Goal: Task Accomplishment & Management: Use online tool/utility

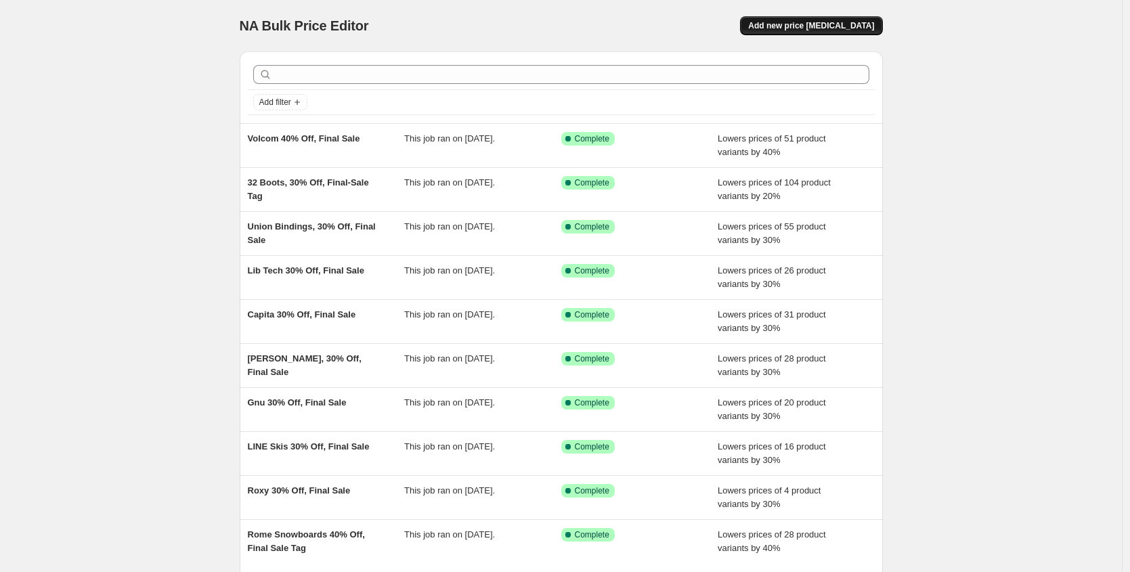
click at [816, 28] on span "Add new price change job" at bounding box center [811, 25] width 126 height 11
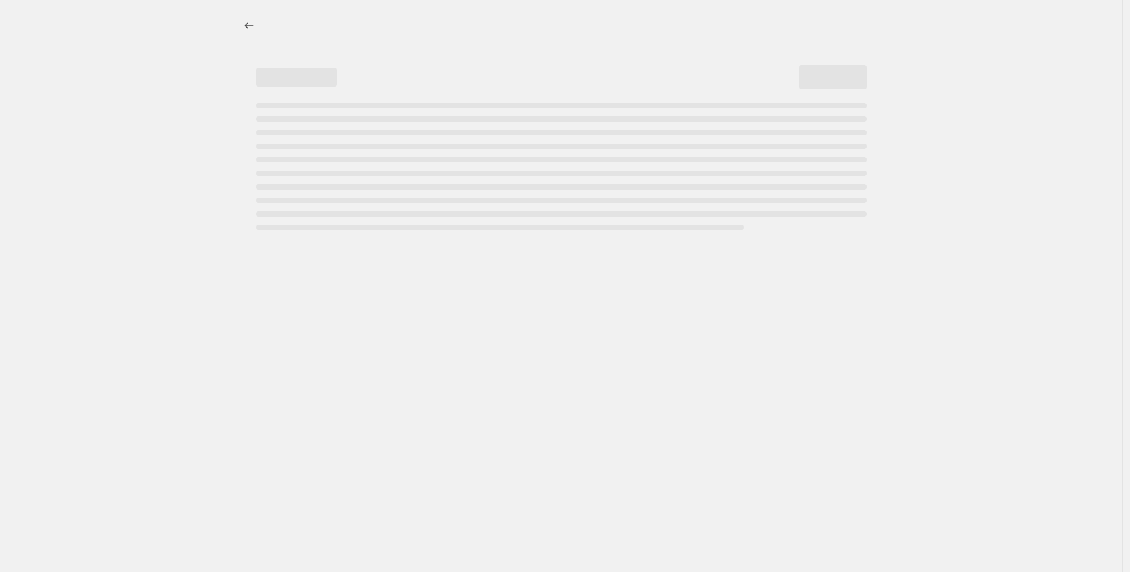
select select "percentage"
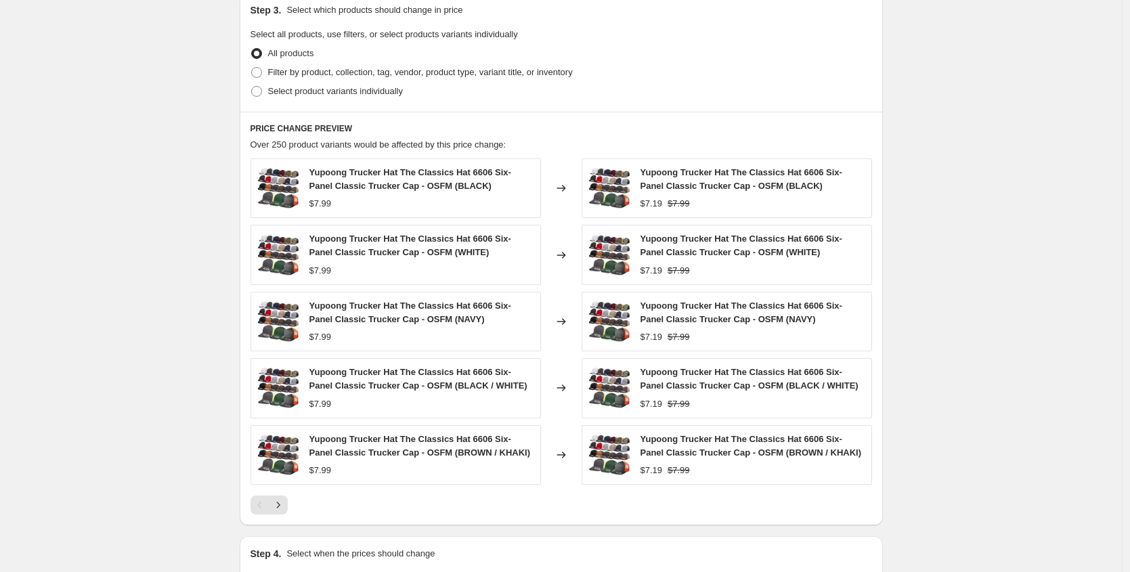
scroll to position [657, 0]
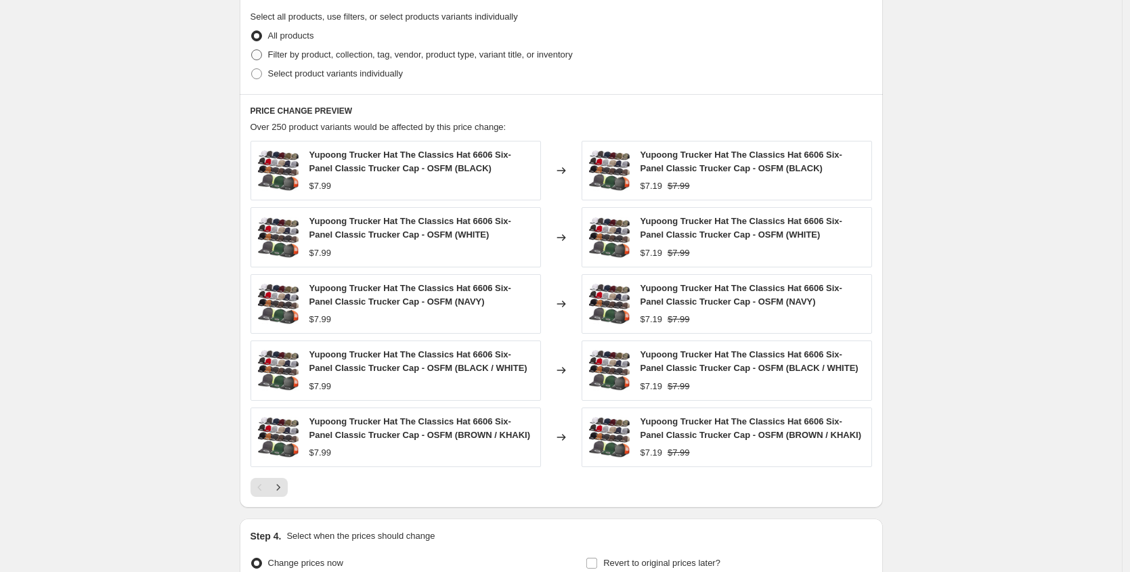
click at [319, 57] on span "Filter by product, collection, tag, vendor, product type, variant title, or inv…" at bounding box center [420, 54] width 305 height 10
click at [252, 50] on input "Filter by product, collection, tag, vendor, product type, variant title, or inv…" at bounding box center [251, 49] width 1 height 1
radio input "true"
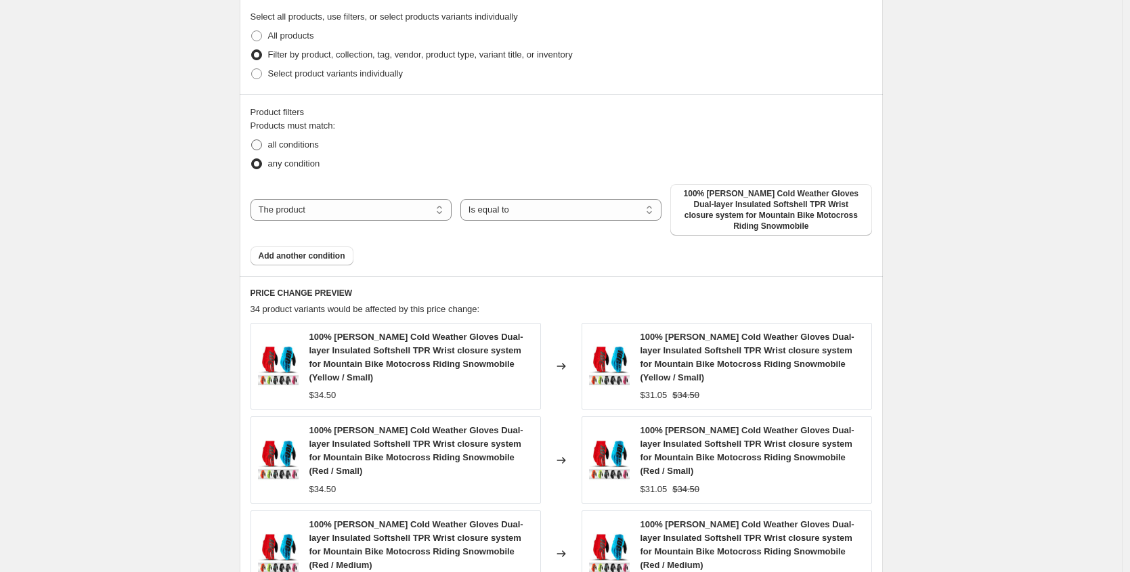
click at [288, 146] on span "all conditions" at bounding box center [293, 144] width 51 height 10
click at [252, 140] on input "all conditions" at bounding box center [251, 139] width 1 height 1
radio input "true"
click at [331, 210] on select "The product The product's collection The product's tag The product's vendor The…" at bounding box center [350, 210] width 201 height 22
select select "vendor"
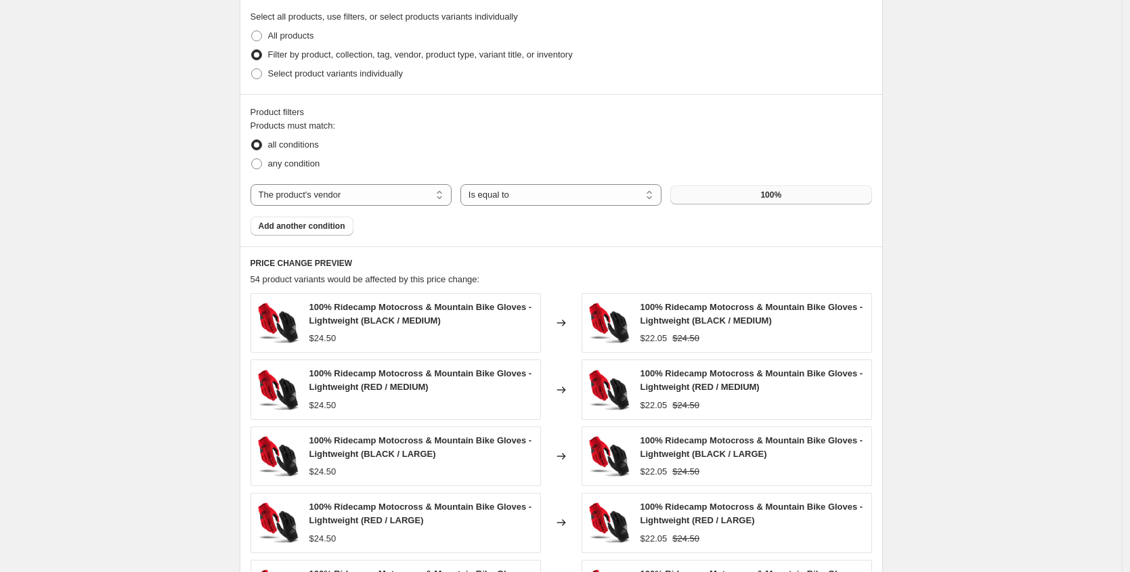
click at [793, 196] on button "100%" at bounding box center [770, 194] width 201 height 19
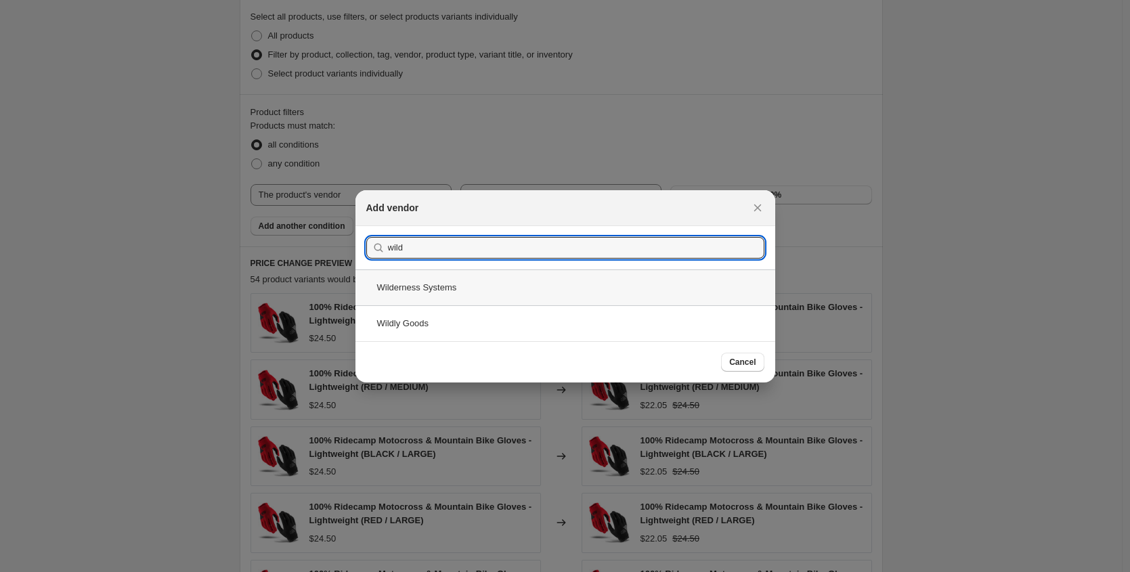
type input "wild"
click at [456, 290] on div "Wilderness Systems" at bounding box center [565, 287] width 420 height 36
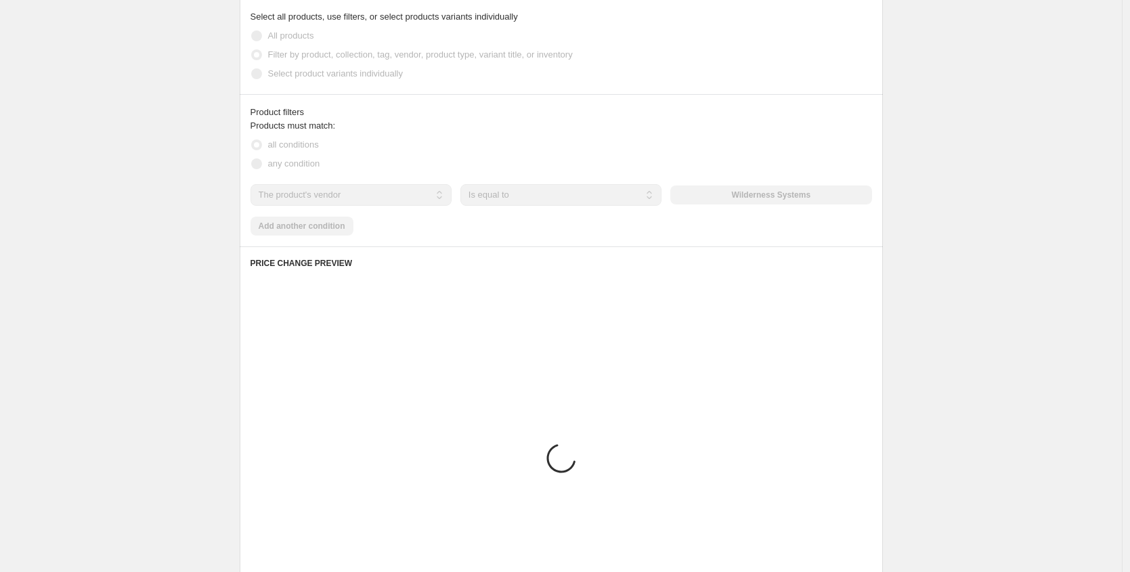
click at [314, 227] on div "Products must match: all conditions any condition The product The product's col…" at bounding box center [560, 177] width 621 height 116
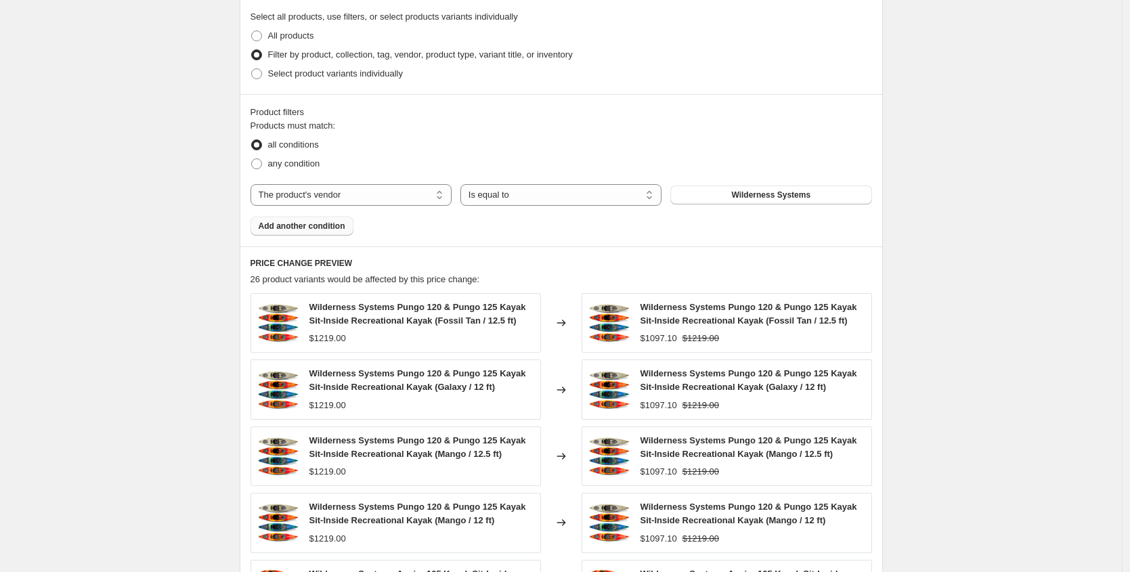
click at [311, 227] on span "Add another condition" at bounding box center [302, 226] width 87 height 11
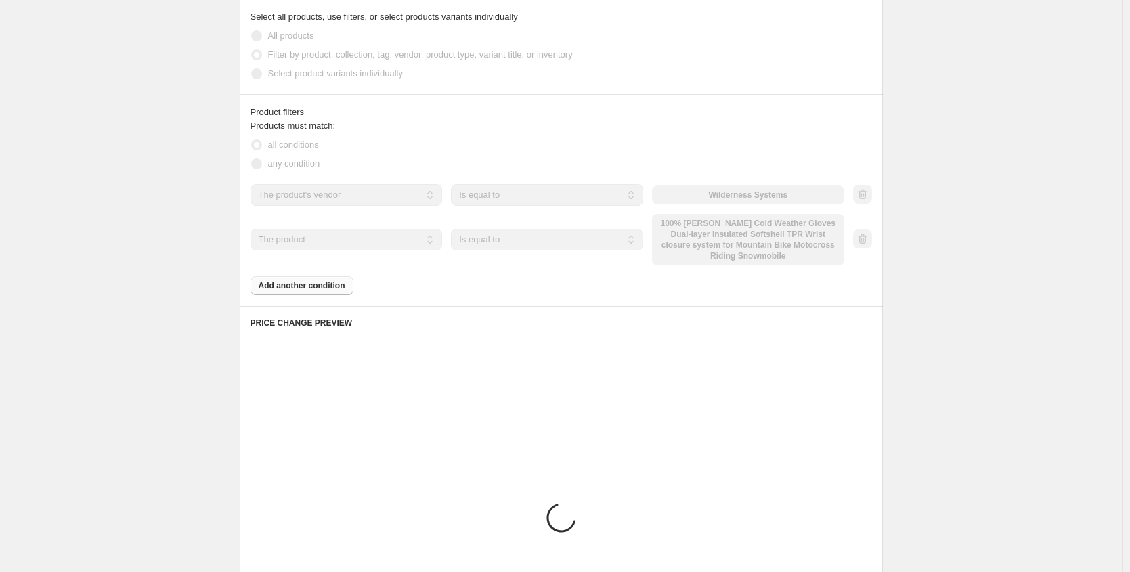
scroll to position [652, 0]
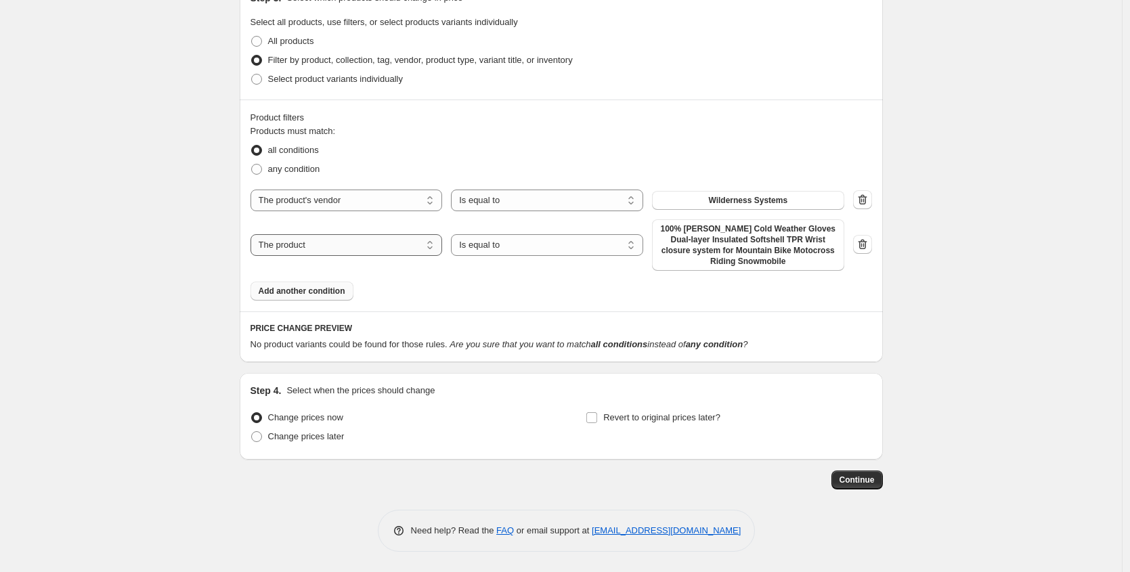
click at [372, 250] on select "The product The product's collection The product's tag The product's vendor The…" at bounding box center [346, 245] width 192 height 22
select select "tag"
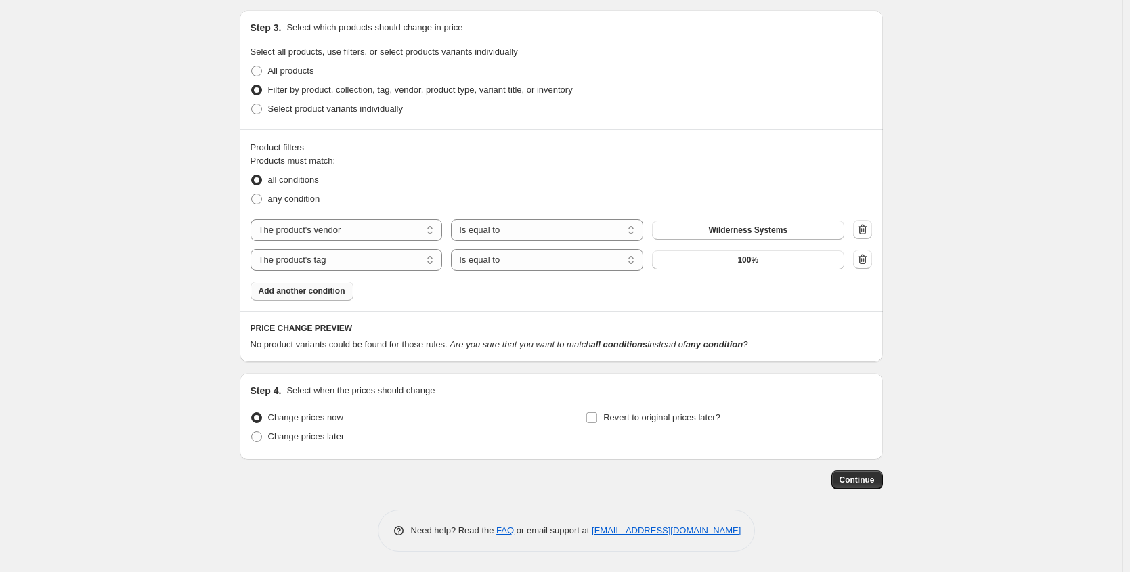
scroll to position [622, 0]
click at [747, 271] on div "Products must match: all conditions any condition The product The product's col…" at bounding box center [560, 227] width 621 height 146
click at [752, 265] on span "100%" at bounding box center [747, 259] width 21 height 11
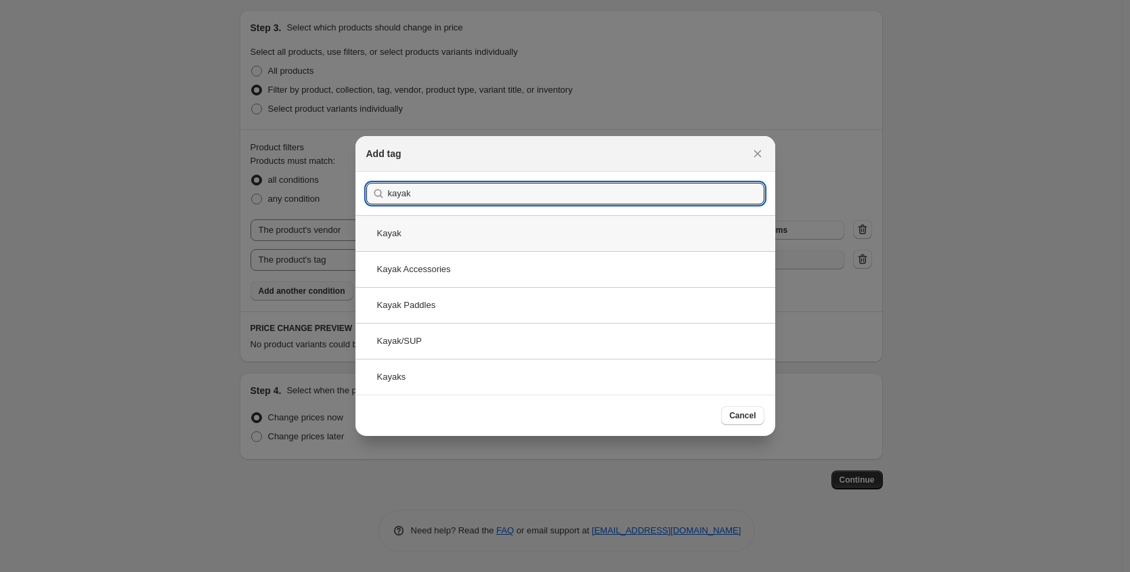
type input "kayak"
click at [446, 227] on div "Kayak" at bounding box center [565, 233] width 420 height 36
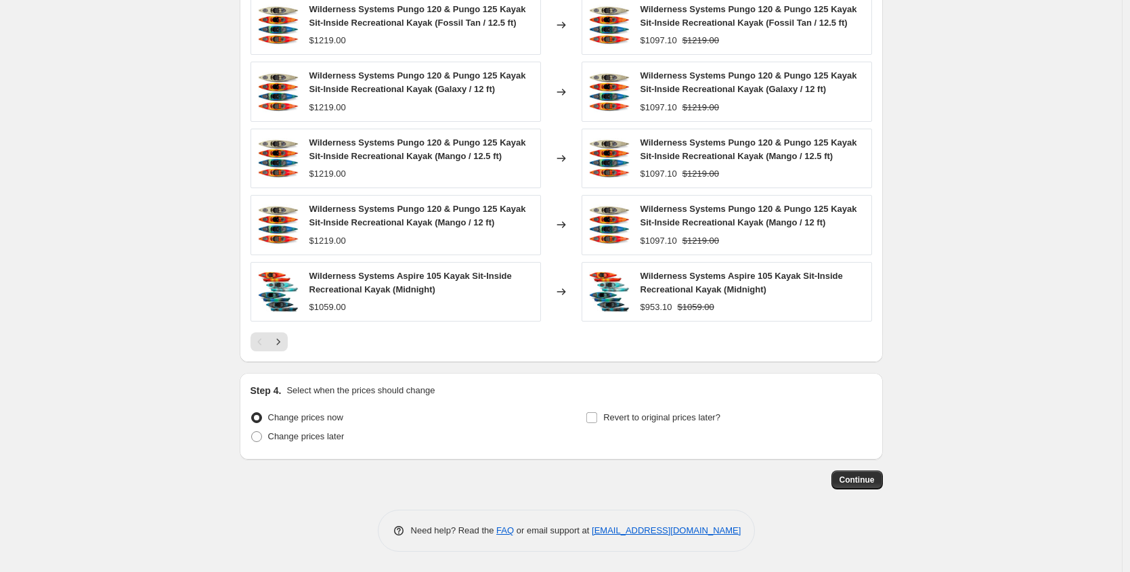
scroll to position [707, 0]
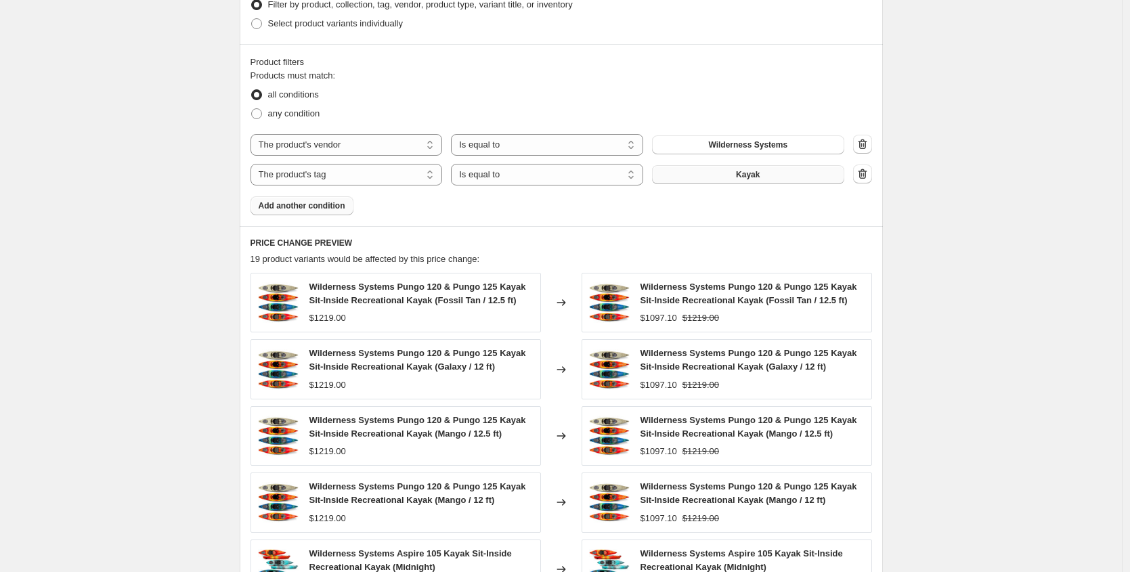
click at [772, 169] on button "Kayak" at bounding box center [748, 174] width 192 height 19
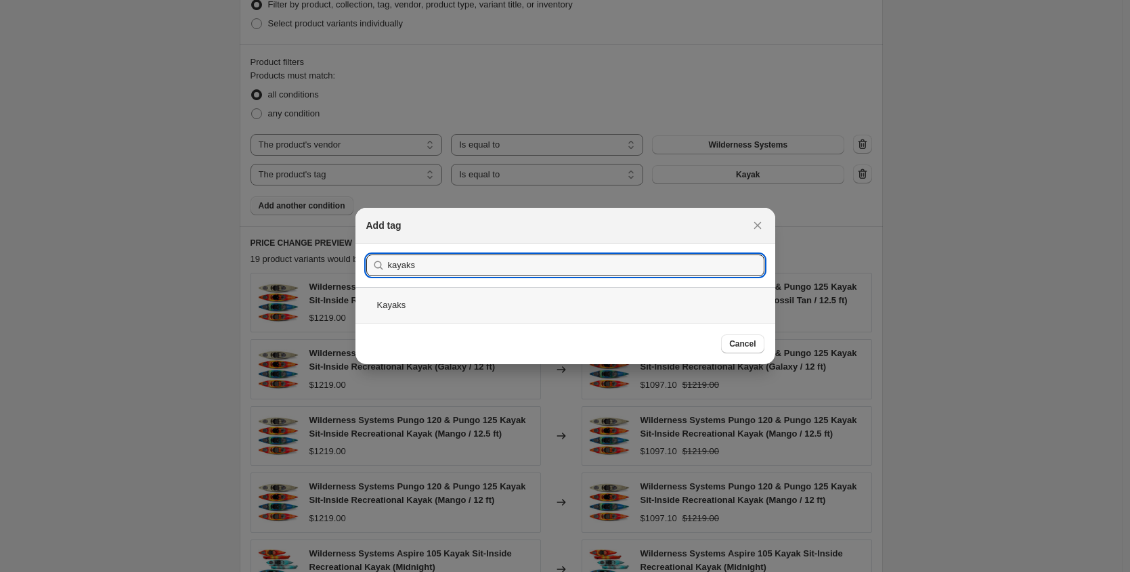
type input "kayaks"
click at [435, 301] on div "Kayaks" at bounding box center [565, 305] width 420 height 36
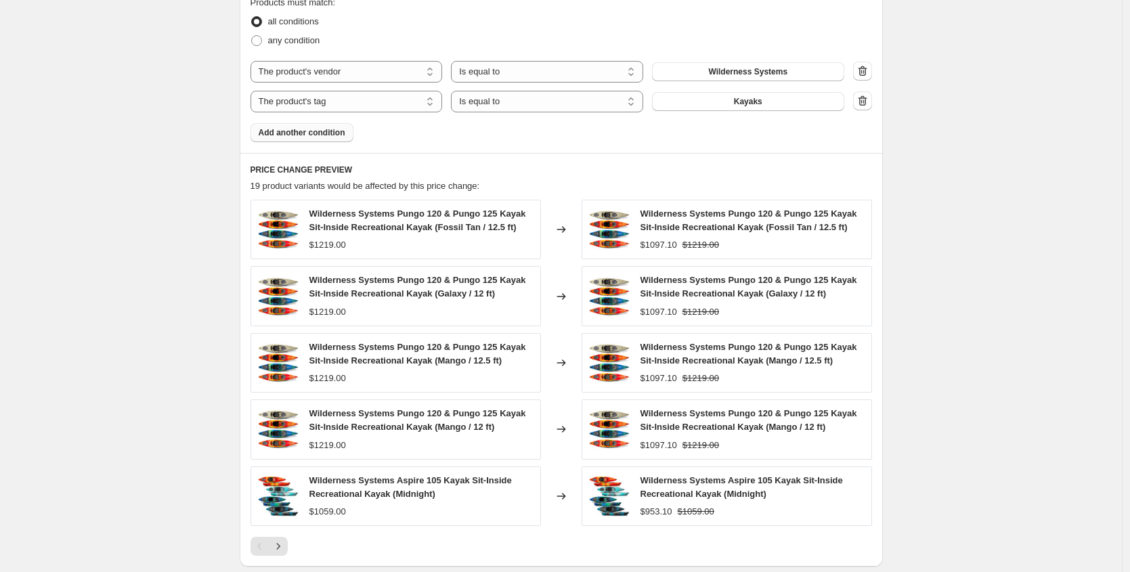
scroll to position [772, 0]
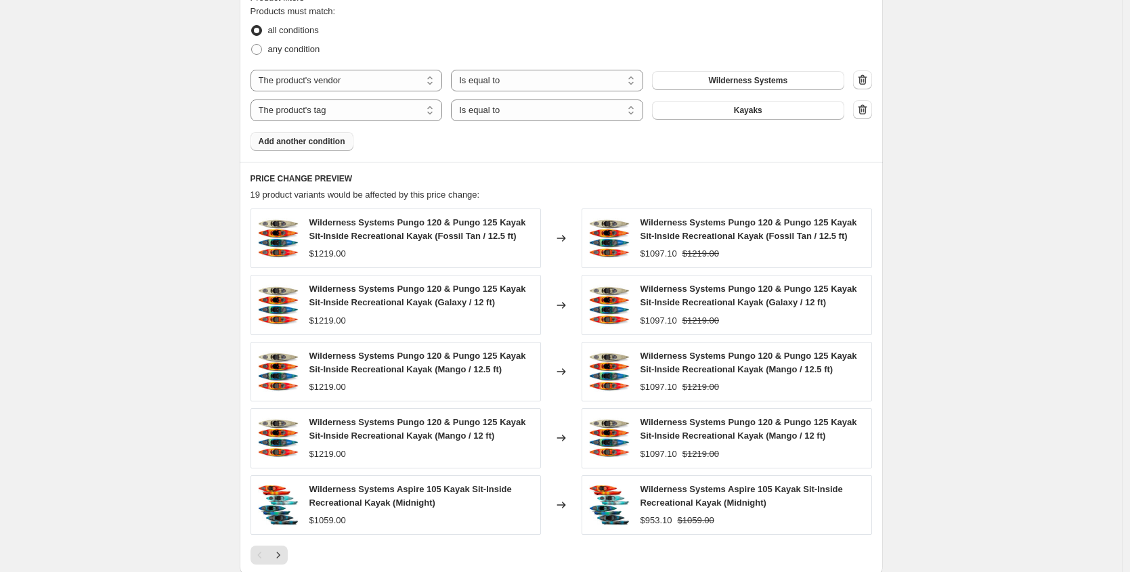
click at [792, 99] on div "The product The product's collection The product's tag The product's vendor The…" at bounding box center [547, 110] width 594 height 22
click at [789, 110] on button "Kayaks" at bounding box center [748, 110] width 192 height 19
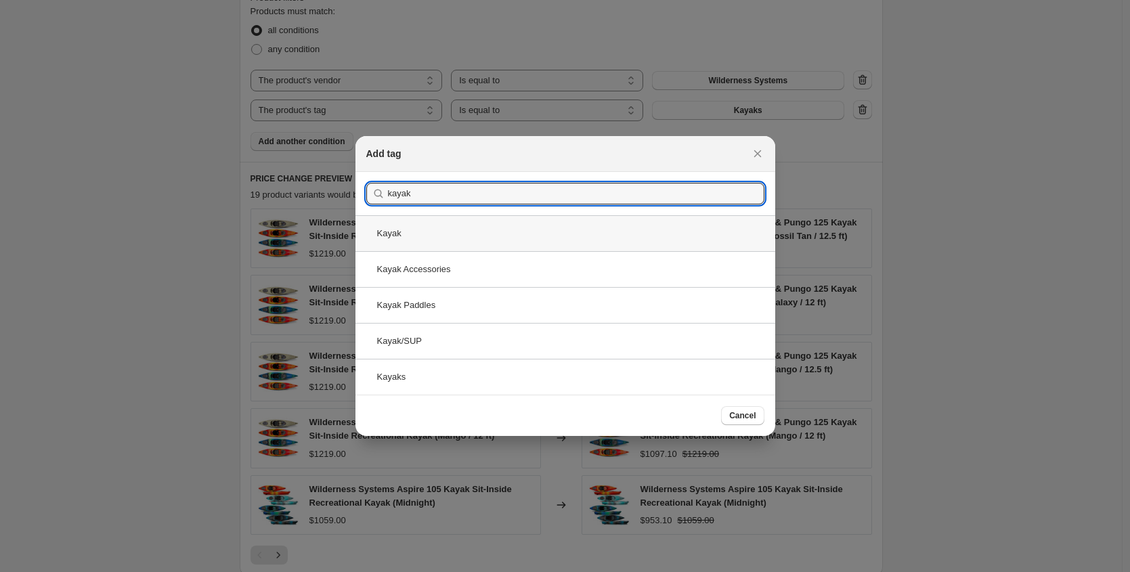
type input "kayak"
click at [458, 240] on div "Kayak" at bounding box center [565, 233] width 420 height 36
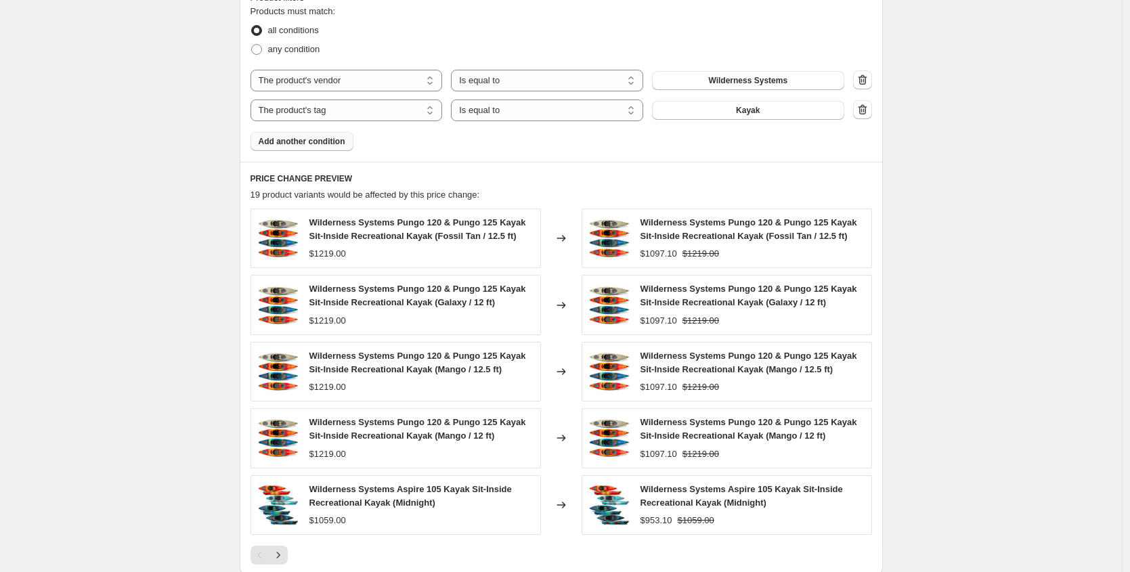
click at [58, 228] on div "Create new price change job. This page is ready Create new price change job Dra…" at bounding box center [560, 6] width 1121 height 1557
drag, startPoint x: 462, startPoint y: 189, endPoint x: 443, endPoint y: 189, distance: 19.6
click at [462, 189] on div "19 product variants would be affected by this price change:" at bounding box center [560, 195] width 621 height 14
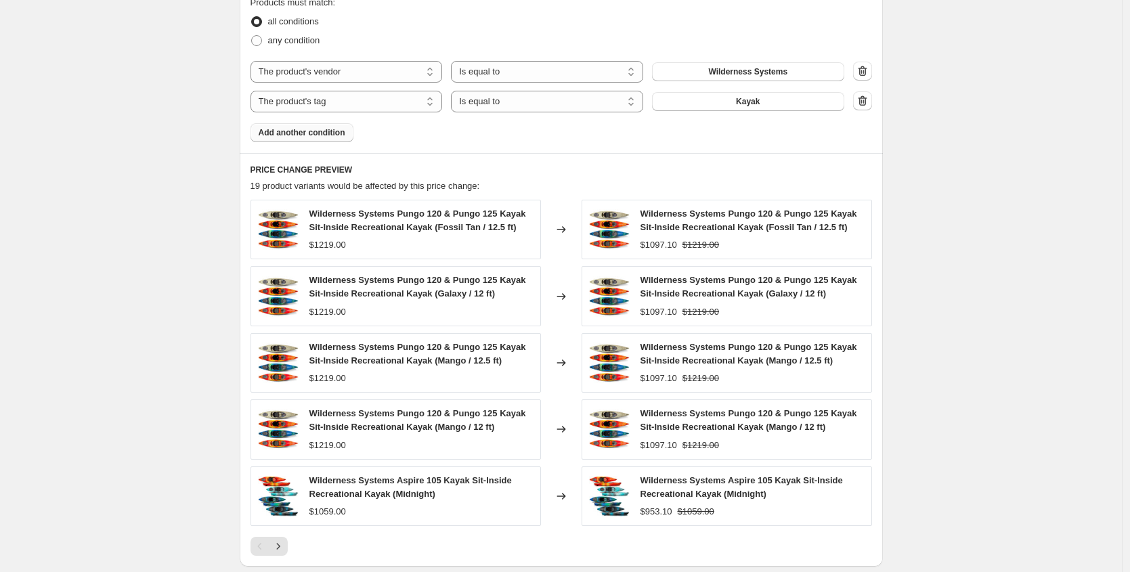
scroll to position [743, 0]
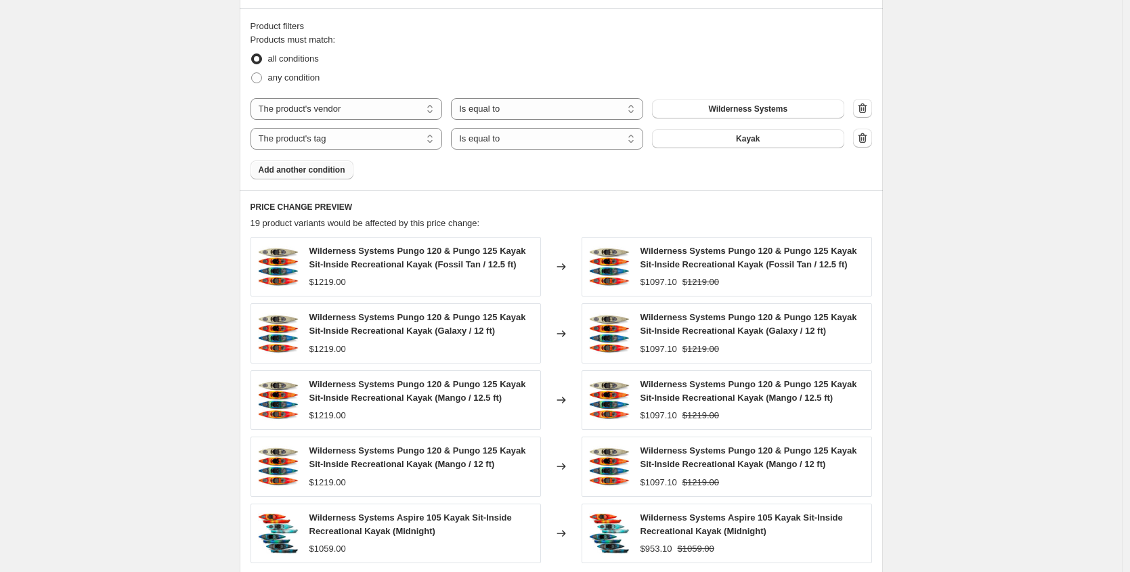
drag, startPoint x: 116, startPoint y: 190, endPoint x: 31, endPoint y: 7, distance: 202.3
click at [108, 169] on div "Create new price change job. This page is ready Create new price change job Dra…" at bounding box center [560, 35] width 1121 height 1557
click at [365, 137] on select "The product The product's collection The product's tag The product's vendor The…" at bounding box center [346, 139] width 192 height 22
select select "product_type"
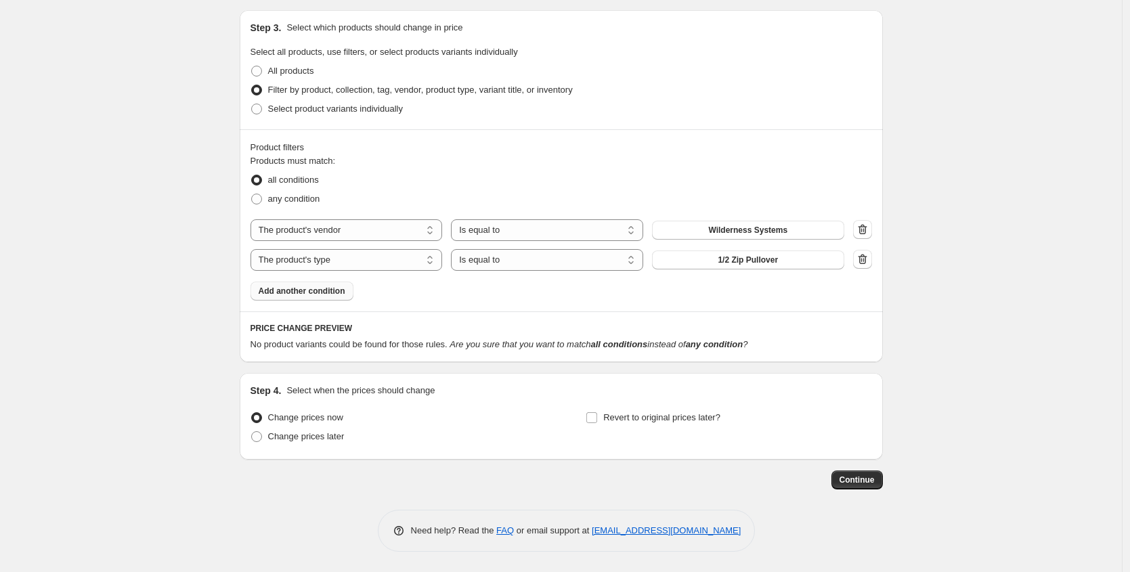
scroll to position [622, 0]
click at [771, 253] on button "1/2 Zip Pullover" at bounding box center [748, 259] width 192 height 19
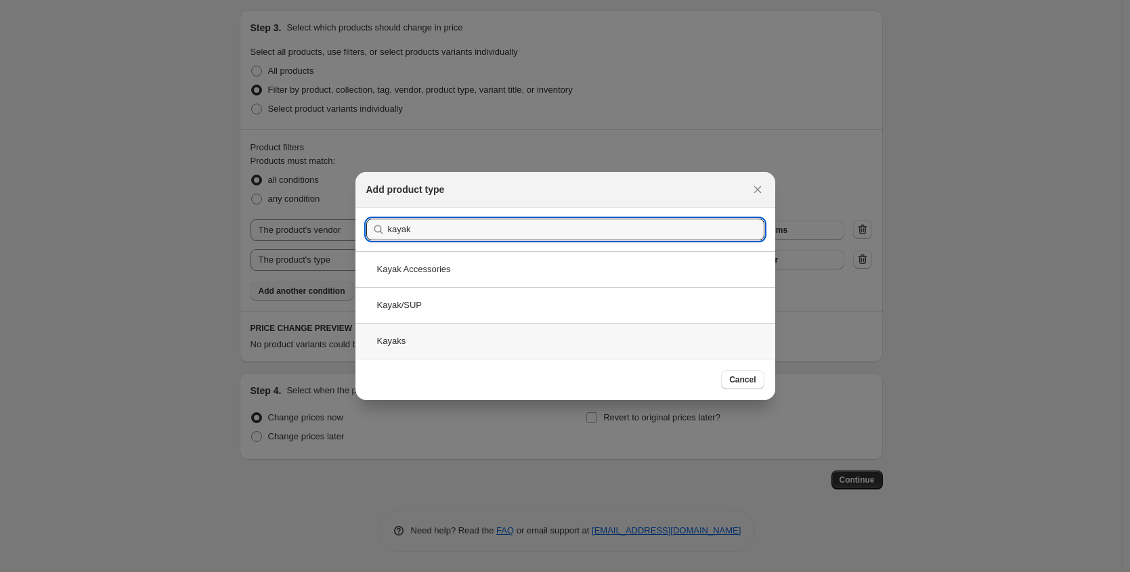
type input "kayak"
click at [447, 346] on div "Kayaks" at bounding box center [565, 341] width 420 height 36
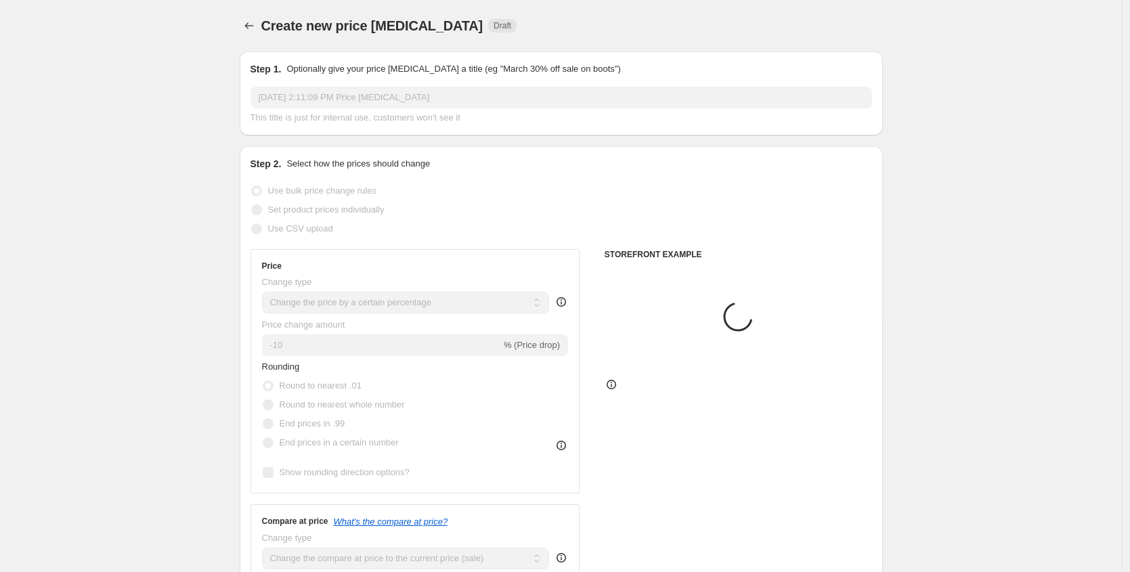
scroll to position [622, 0]
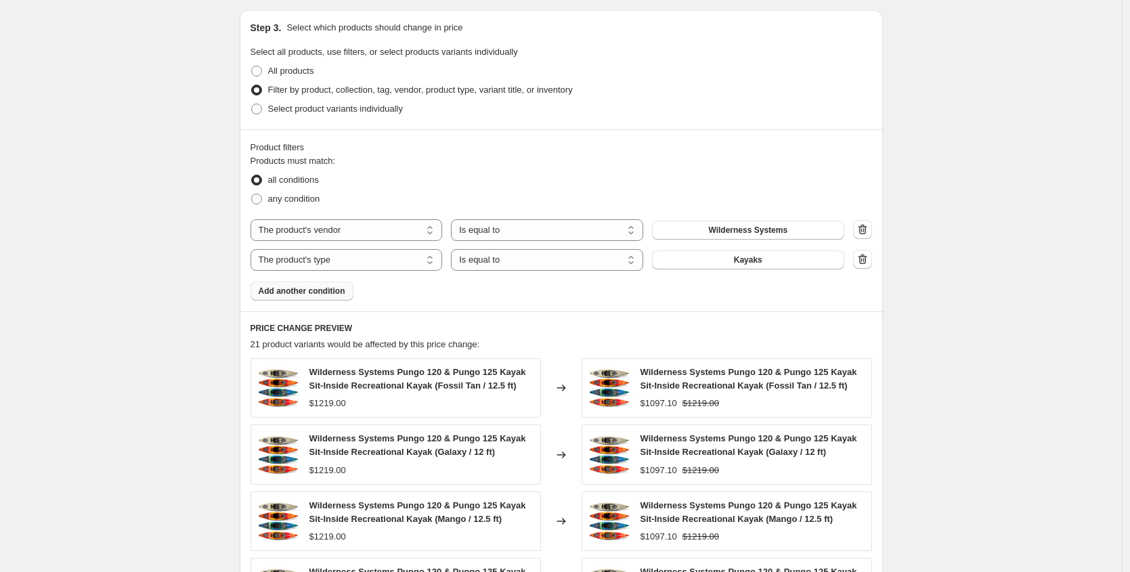
click at [164, 231] on div "Create new price change job. This page is ready Create new price change job Dra…" at bounding box center [560, 156] width 1121 height 1557
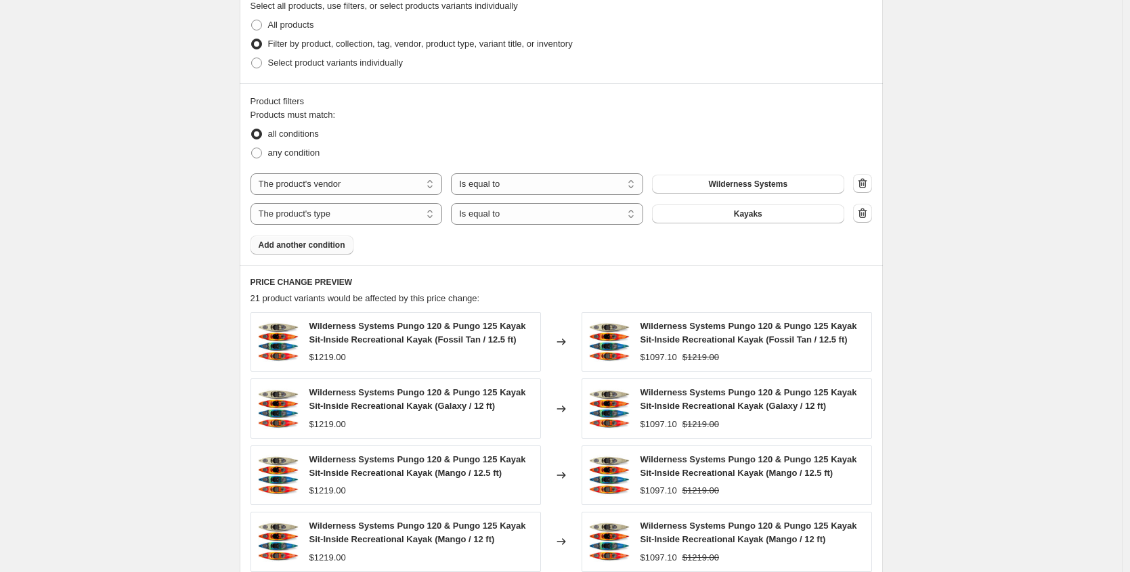
scroll to position [0, 0]
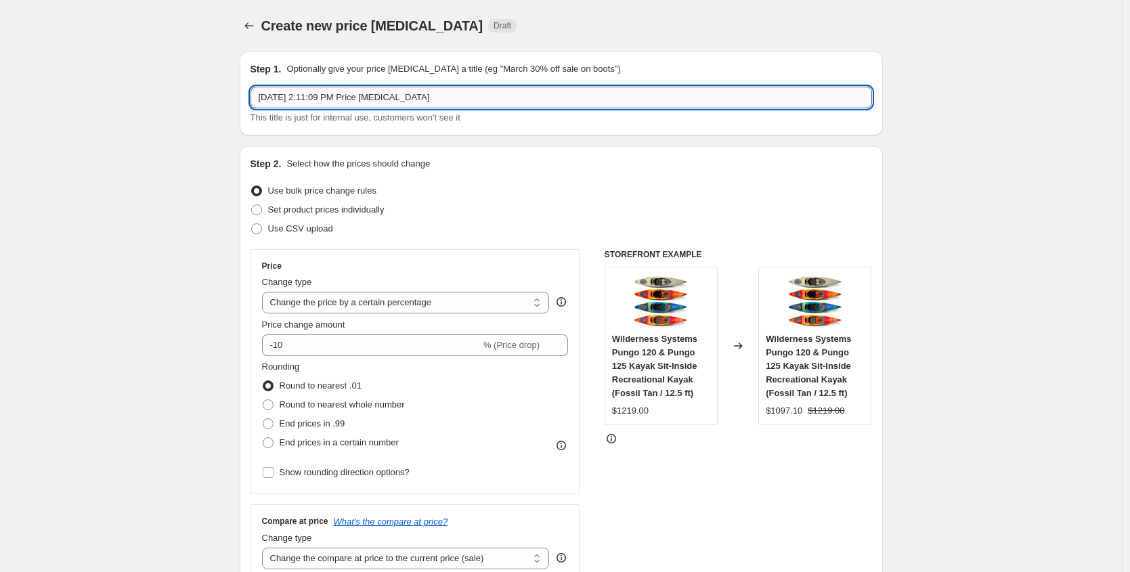
click at [286, 95] on input "Aug 14, 2025, 2:11:09 PM Price change job" at bounding box center [560, 98] width 621 height 22
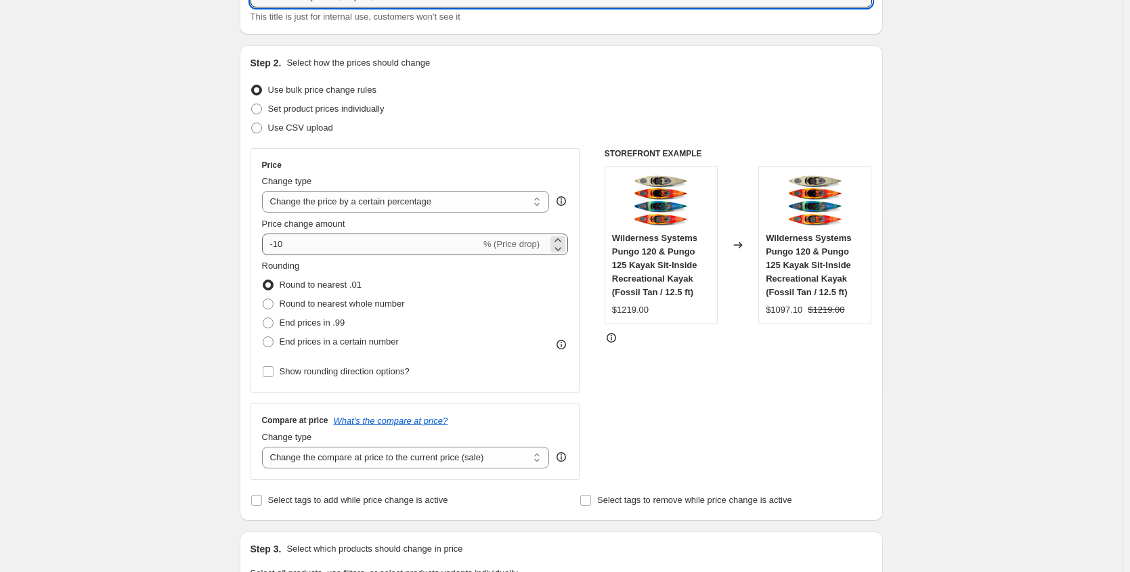
type input "Wilderness Systems, Kayaks, 20% Off"
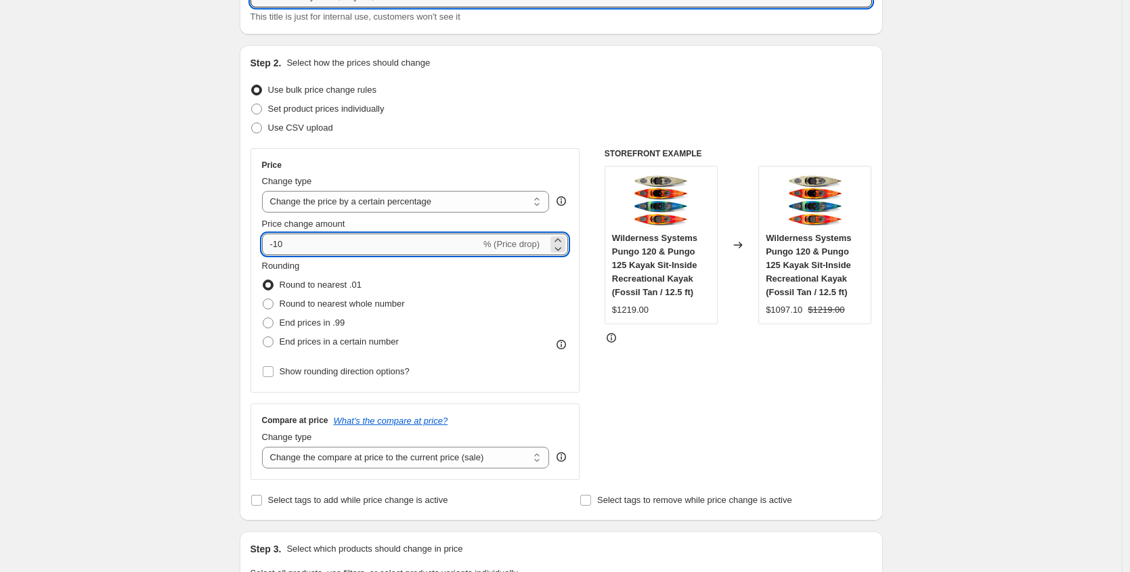
click at [365, 239] on input "-10" at bounding box center [371, 244] width 219 height 22
type input "-1"
type input "-20"
click at [263, 424] on div "Compare at price What's the compare at price? Change type Change the compare at…" at bounding box center [415, 441] width 330 height 76
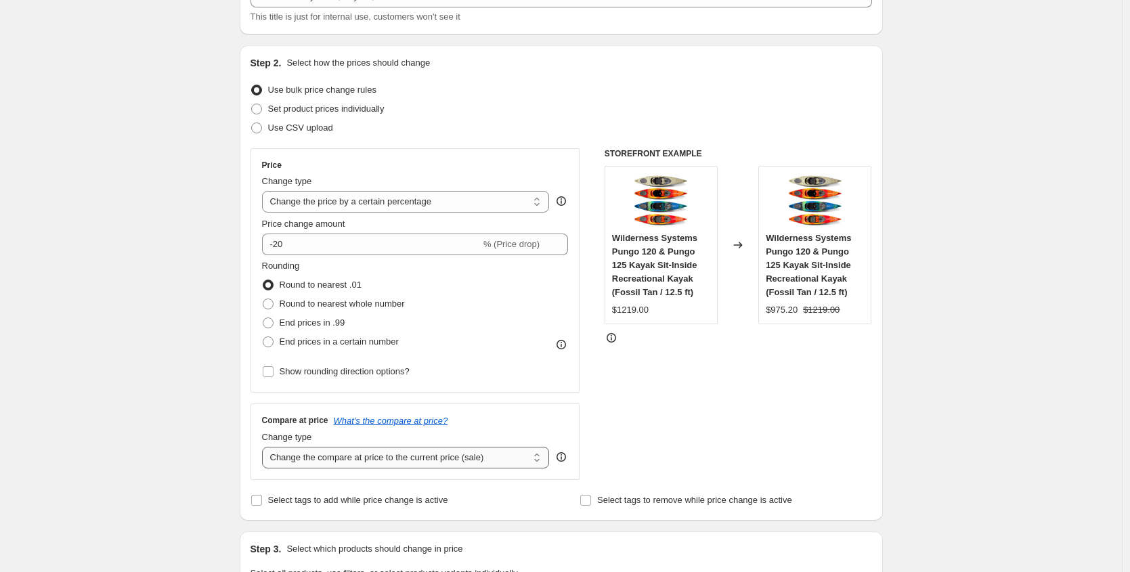
click at [364, 455] on select "Change the compare at price to the current price (sale) Change the compare at p…" at bounding box center [406, 458] width 288 height 22
select select "no_change"
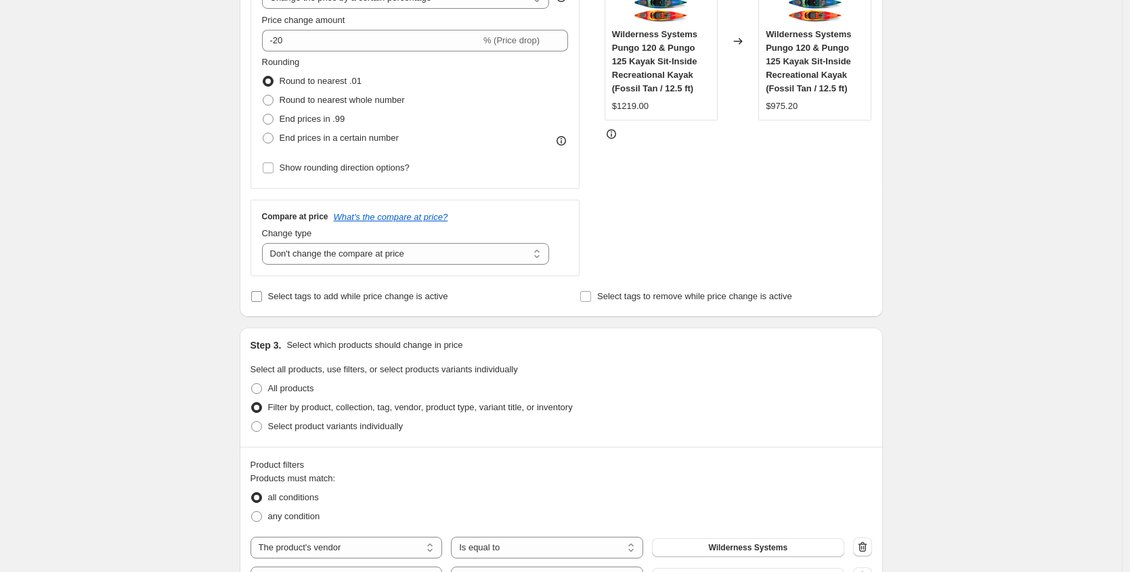
click at [373, 295] on span "Select tags to add while price change is active" at bounding box center [358, 296] width 180 height 10
click at [262, 295] on input "Select tags to add while price change is active" at bounding box center [256, 296] width 11 height 11
checkbox input "true"
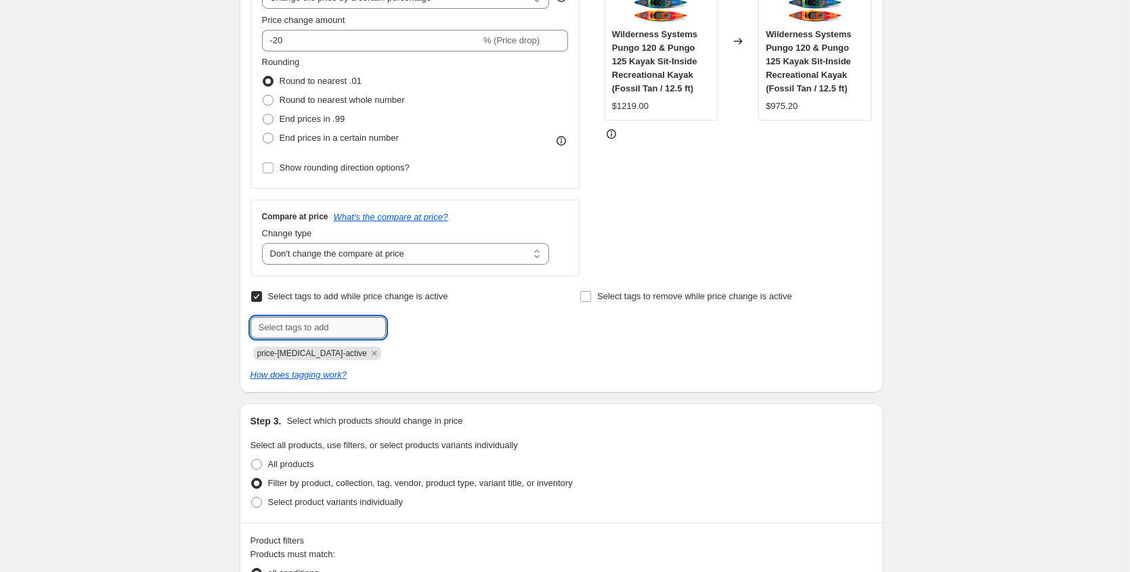
click at [313, 330] on input "text" at bounding box center [317, 328] width 135 height 22
click at [138, 256] on div "Create new price change job. This page is ready Create new price change job Dra…" at bounding box center [560, 511] width 1121 height 1632
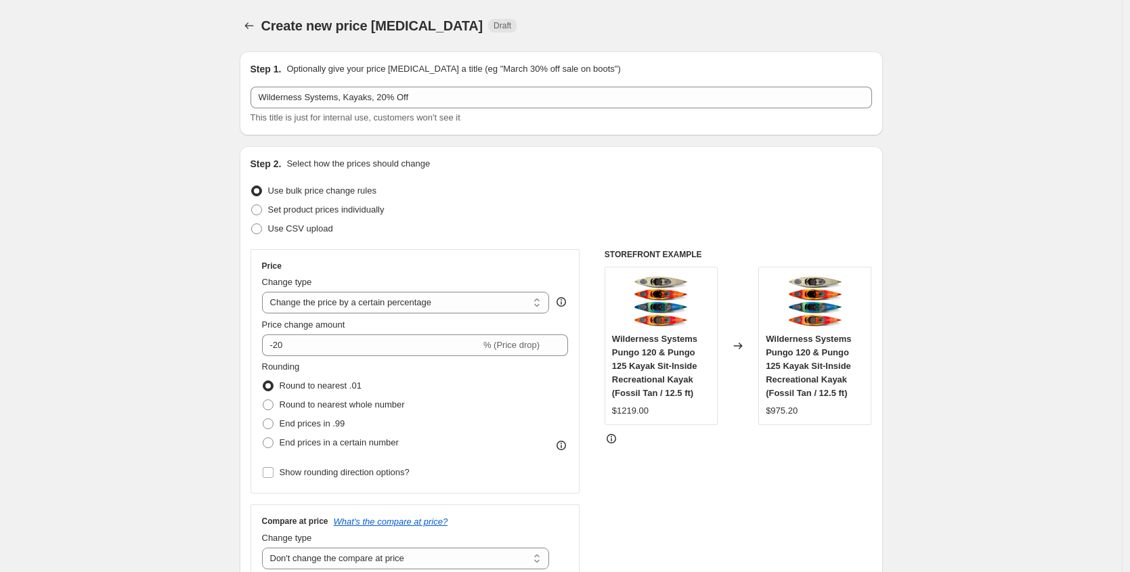
scroll to position [319, 0]
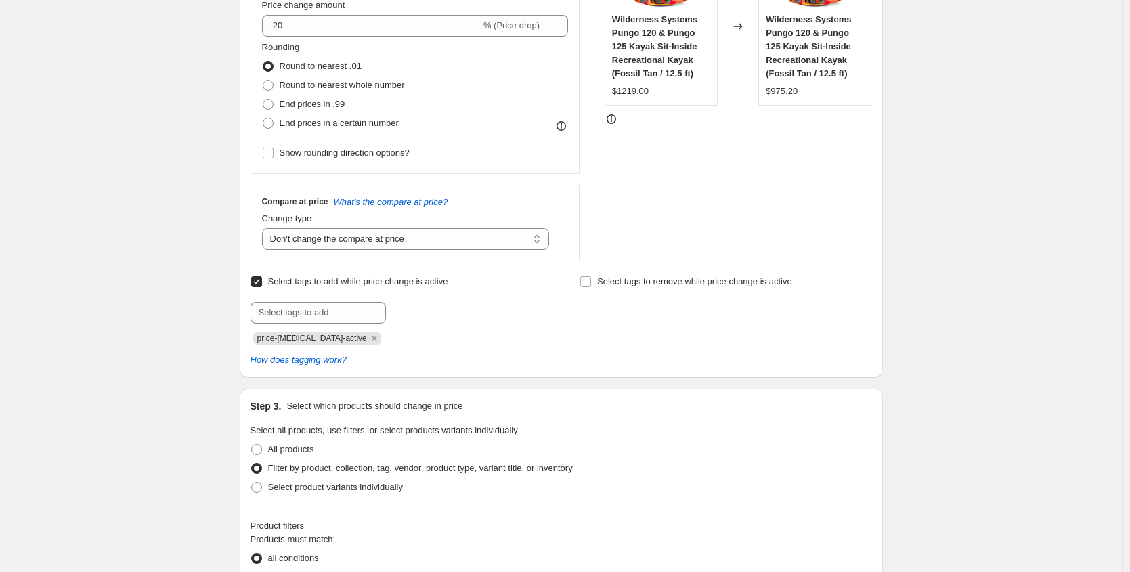
click at [160, 116] on div "Create new price change job. This page is ready Create new price change job Dra…" at bounding box center [560, 497] width 1121 height 1632
click at [346, 301] on div "Select tags to add while price change is active Submit price-change-job-active" at bounding box center [396, 308] width 292 height 73
click at [344, 309] on input "text" at bounding box center [317, 313] width 135 height 22
click at [345, 313] on input "text" at bounding box center [317, 313] width 135 height 22
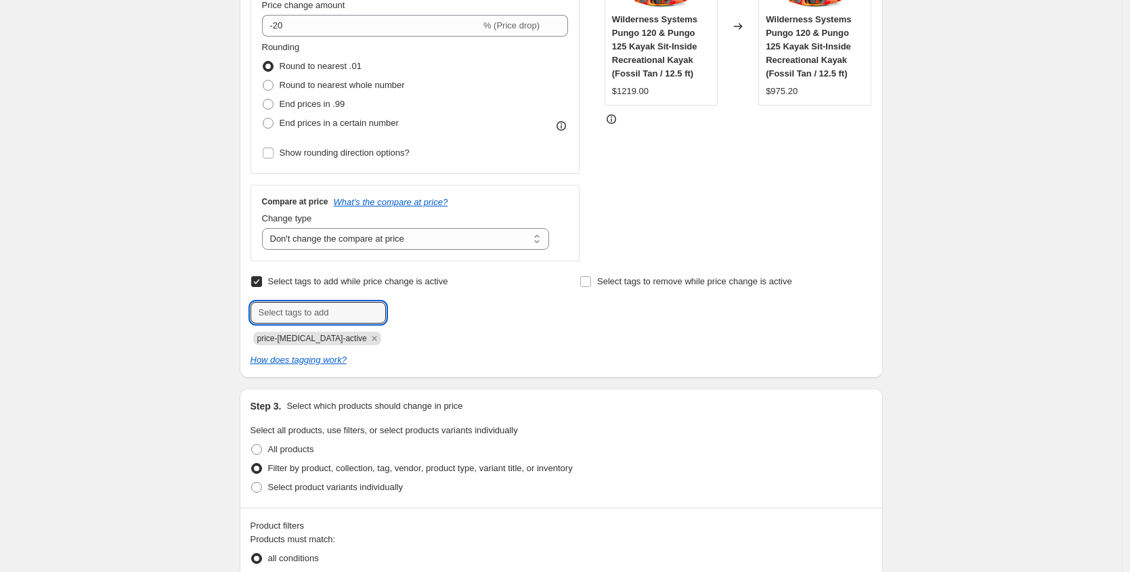
click at [191, 311] on div "Create new price change job. This page is ready Create new price change job Dra…" at bounding box center [560, 497] width 1121 height 1632
click at [309, 320] on input "text" at bounding box center [317, 313] width 135 height 22
click at [311, 315] on input "text" at bounding box center [317, 313] width 135 height 22
click at [209, 315] on div "Create new price change job. This page is ready Create new price change job Dra…" at bounding box center [560, 497] width 1121 height 1632
click at [282, 313] on input "text" at bounding box center [317, 313] width 135 height 22
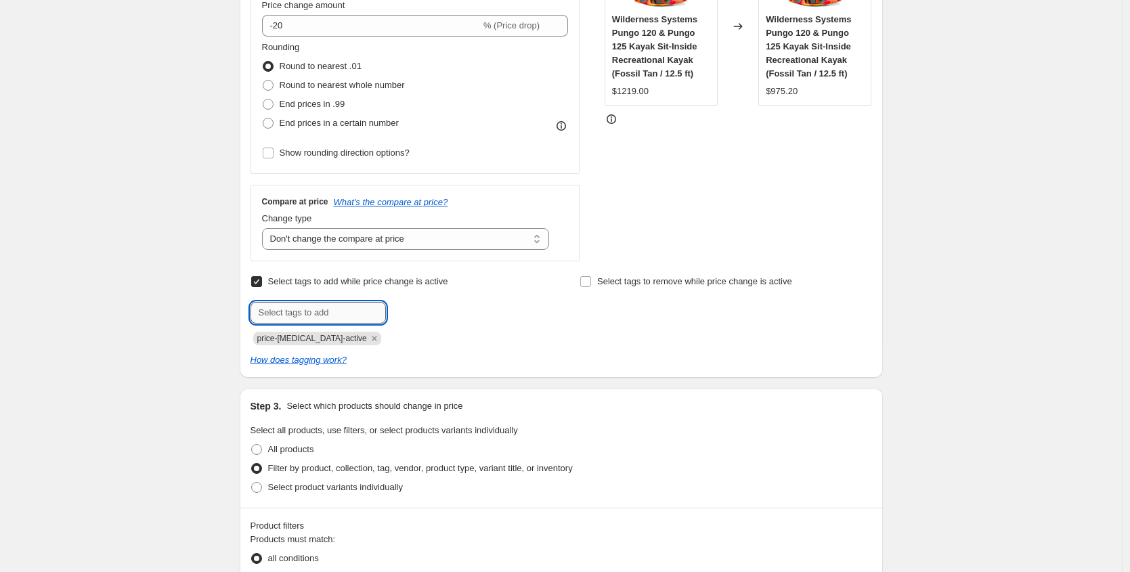
click at [283, 313] on input "text" at bounding box center [317, 313] width 135 height 22
click at [245, 313] on div "Step 2. Select how the prices should change Use bulk price change rules Set pro…" at bounding box center [561, 102] width 643 height 551
click at [252, 313] on div "Step 2. Select how the prices should change Use bulk price change rules Set pro…" at bounding box center [561, 102] width 643 height 551
click at [259, 312] on input "text" at bounding box center [317, 313] width 135 height 22
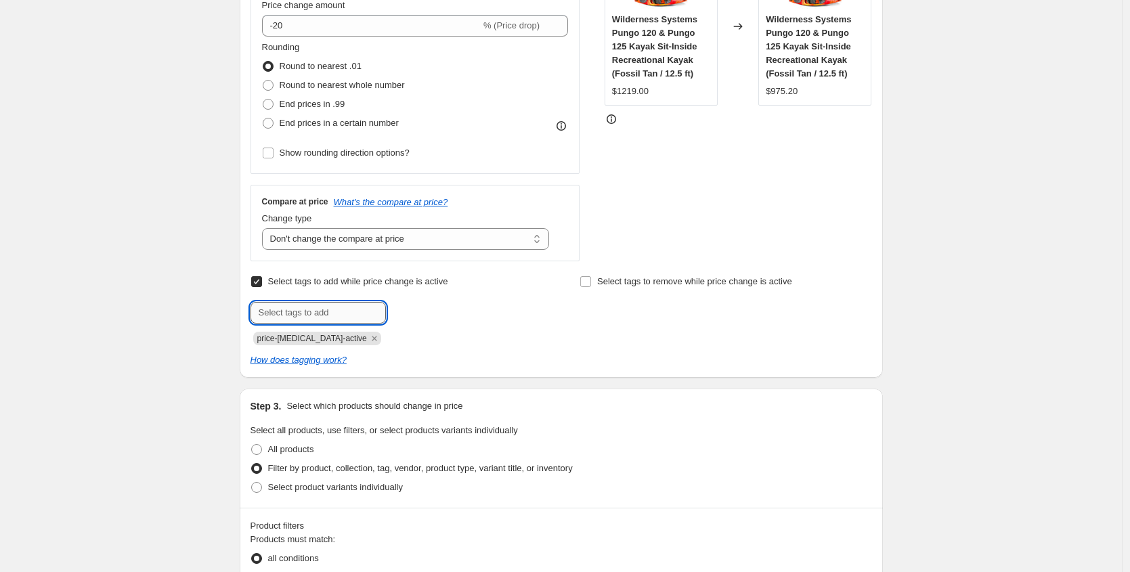
click at [285, 311] on input "text" at bounding box center [317, 313] width 135 height 22
click at [286, 311] on input "text" at bounding box center [317, 313] width 135 height 22
drag, startPoint x: 233, startPoint y: 311, endPoint x: 263, endPoint y: 311, distance: 29.8
click at [233, 311] on div "Step 1. Optionally give your price change job a title (eg "March 30% off sale o…" at bounding box center [556, 475] width 654 height 1509
click at [292, 313] on input "text" at bounding box center [317, 313] width 135 height 22
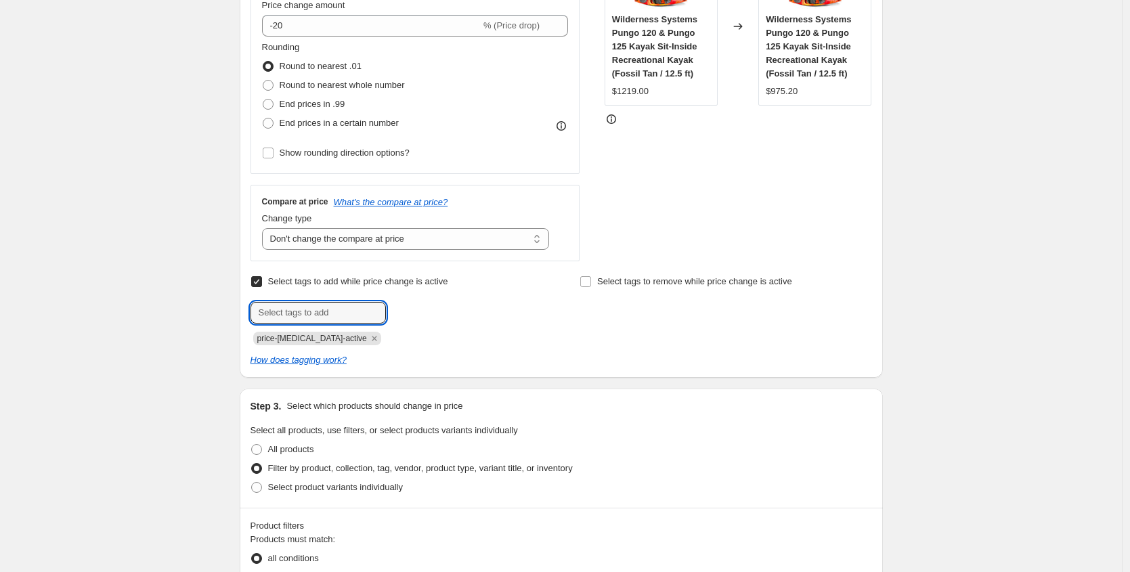
click at [171, 319] on div "Create new price change job. This page is ready Create new price change job Dra…" at bounding box center [560, 497] width 1121 height 1632
click at [289, 316] on input "text" at bounding box center [317, 313] width 135 height 22
click at [173, 322] on div "Create new price change job. This page is ready Create new price change job Dra…" at bounding box center [560, 497] width 1121 height 1632
drag, startPoint x: 259, startPoint y: 314, endPoint x: 277, endPoint y: 315, distance: 18.3
click at [276, 315] on div "Step 2. Select how the prices should change Use bulk price change rules Set pro…" at bounding box center [561, 102] width 643 height 551
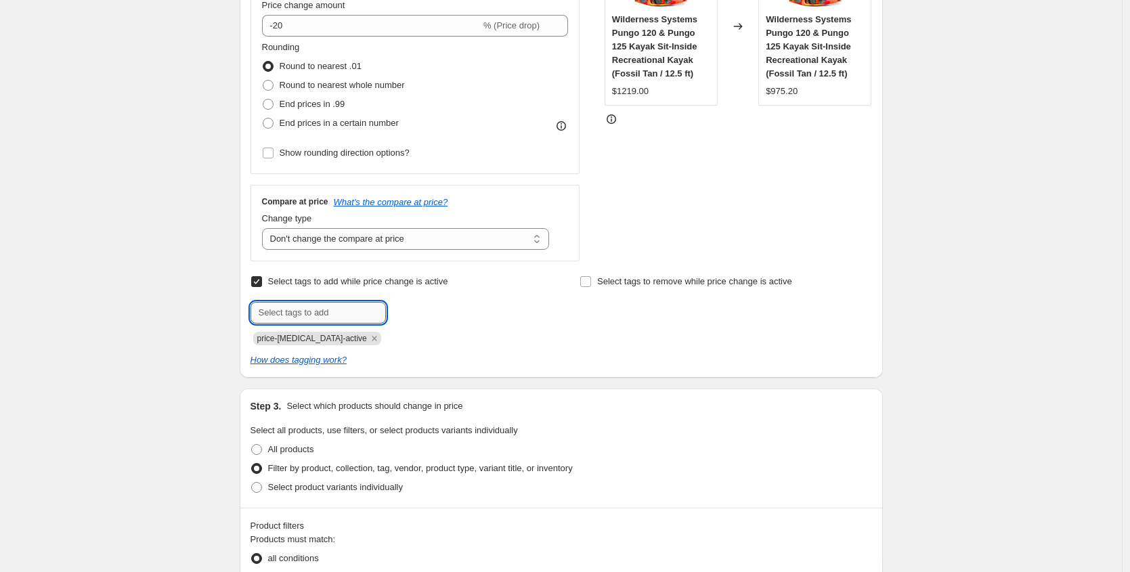
click at [278, 314] on input "text" at bounding box center [317, 313] width 135 height 22
click at [345, 309] on input "text" at bounding box center [317, 313] width 135 height 22
click at [228, 310] on div "Create new price change job. This page is ready Create new price change job Dra…" at bounding box center [560, 497] width 675 height 1632
click at [321, 309] on input "text" at bounding box center [317, 313] width 135 height 22
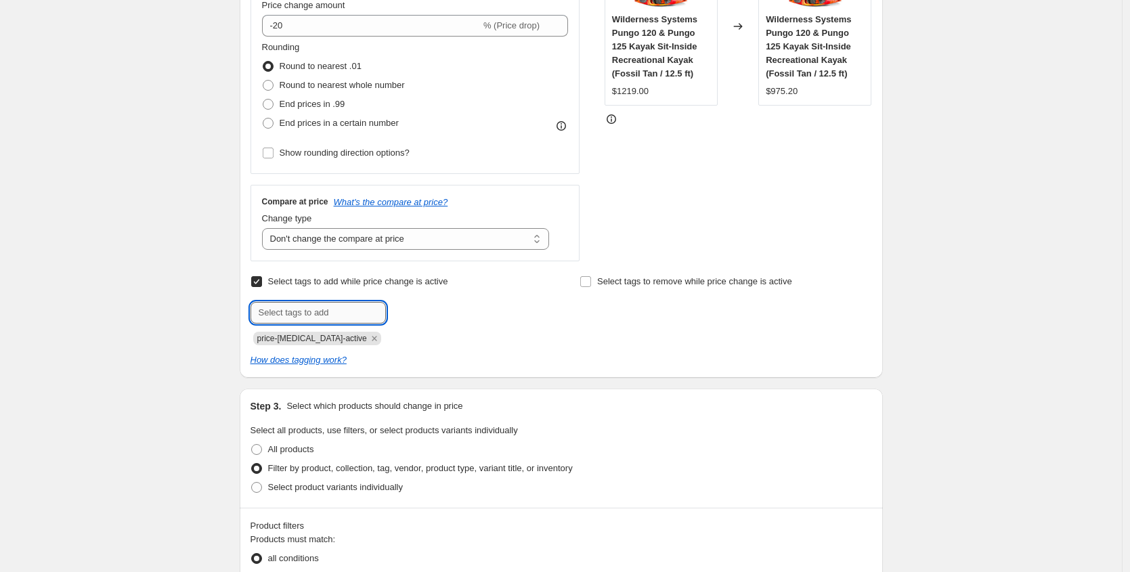
click at [321, 309] on input "text" at bounding box center [317, 313] width 135 height 22
type input "final-sale"
click at [441, 309] on span "final-sale" at bounding box center [432, 311] width 35 height 9
click at [198, 328] on div "Create new price change job. This page is ready Create new price change job Dra…" at bounding box center [560, 497] width 1121 height 1632
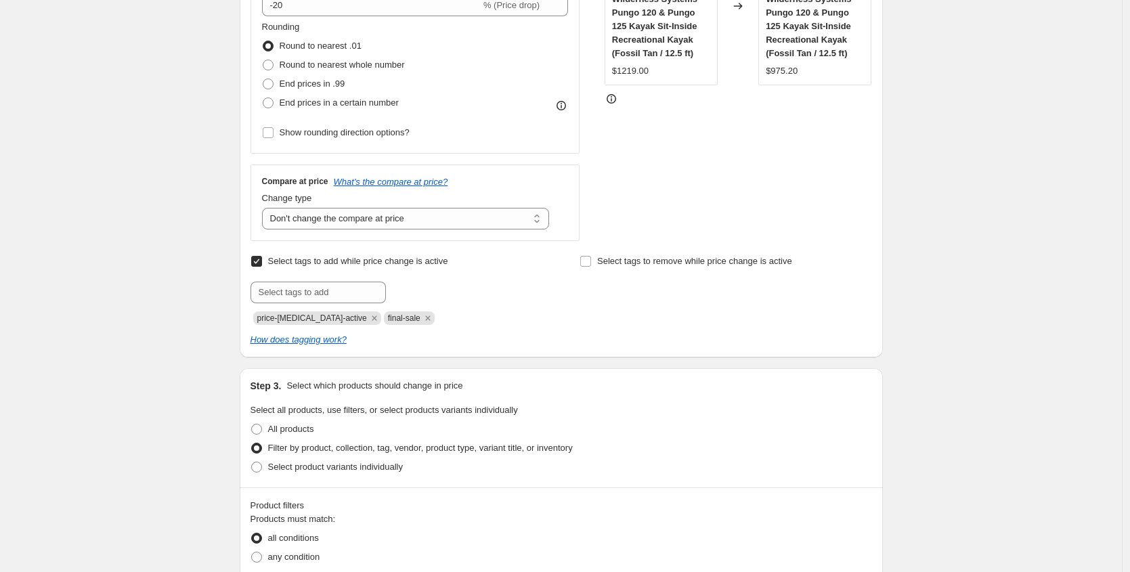
scroll to position [744, 0]
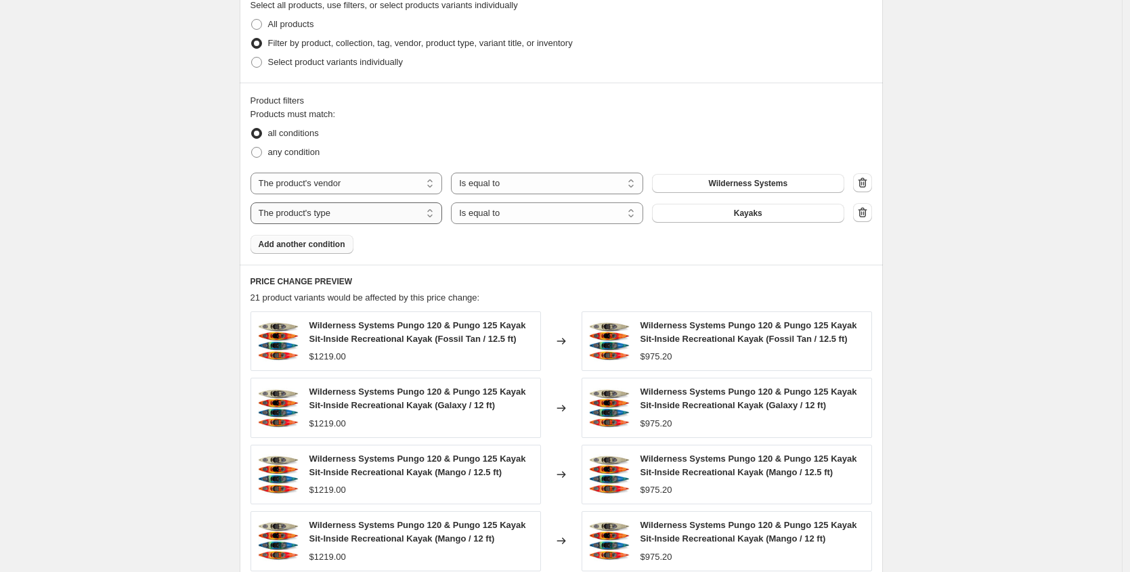
click at [393, 219] on select "The product The product's collection The product's tag The product's vendor The…" at bounding box center [346, 213] width 192 height 22
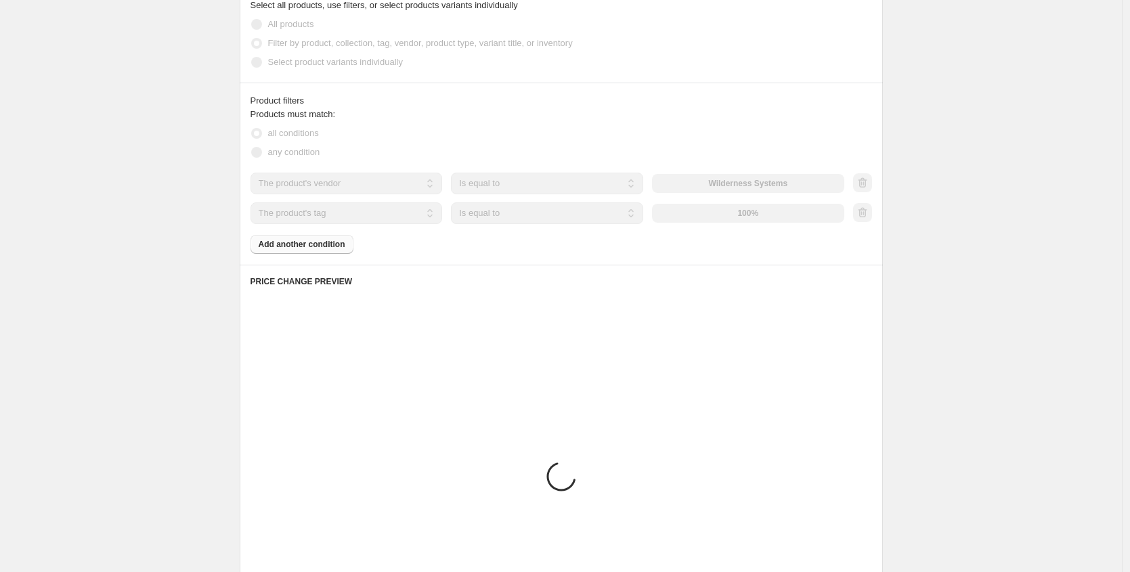
scroll to position [698, 0]
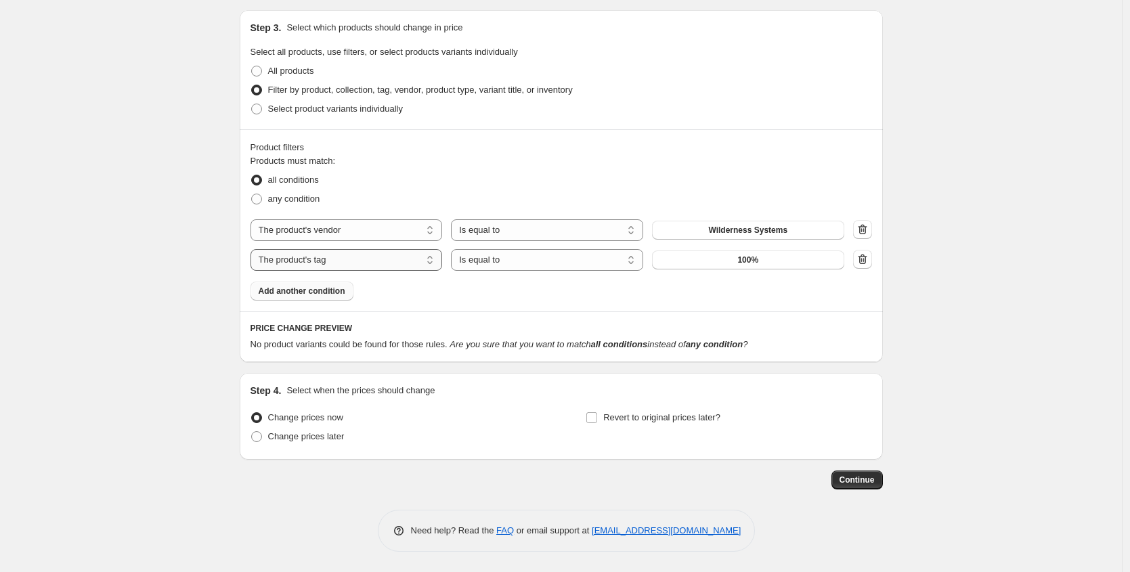
click at [349, 257] on select "The product The product's collection The product's tag The product's vendor The…" at bounding box center [346, 260] width 192 height 22
click at [529, 264] on select "Is equal to Is not equal to" at bounding box center [547, 260] width 192 height 22
click at [770, 259] on button "100%" at bounding box center [748, 259] width 192 height 19
click at [348, 261] on select "The product The product's collection The product's tag The product's vendor The…" at bounding box center [346, 260] width 192 height 22
select select "tag"
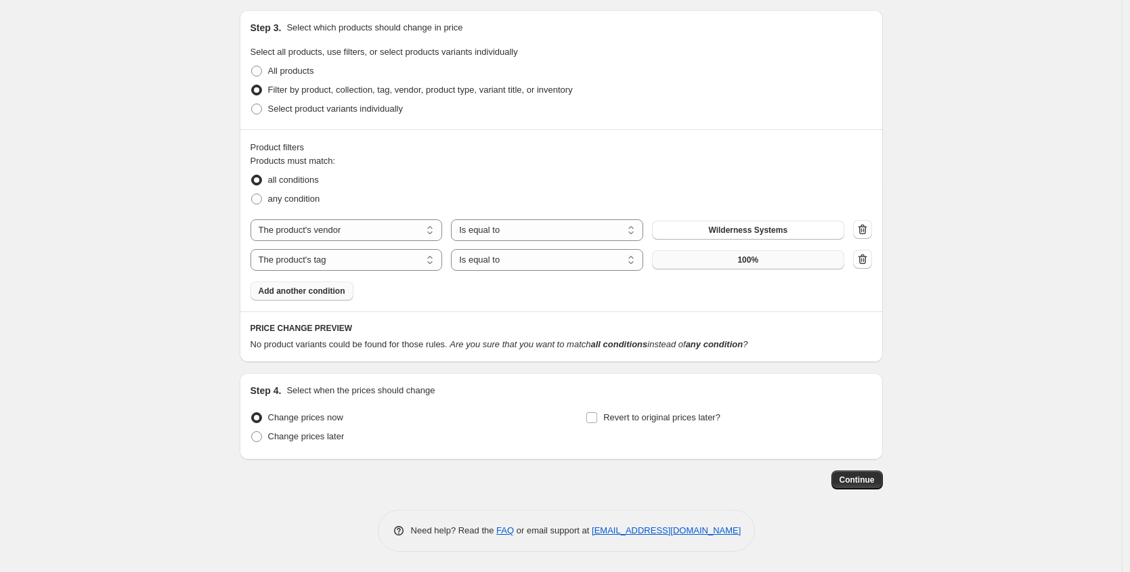
click at [770, 264] on button "100%" at bounding box center [748, 259] width 192 height 19
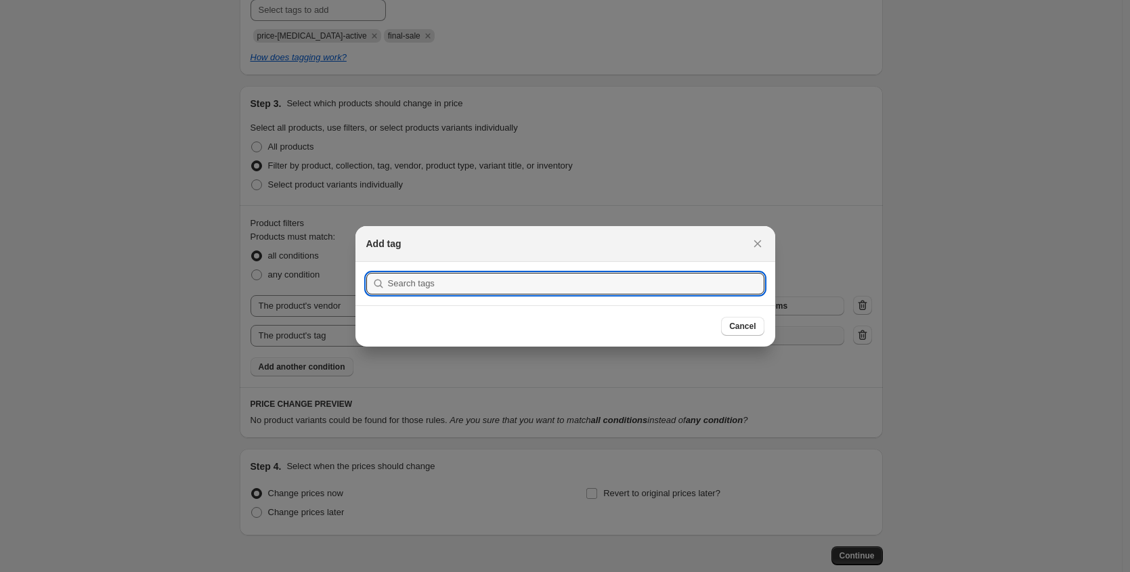
scroll to position [0, 0]
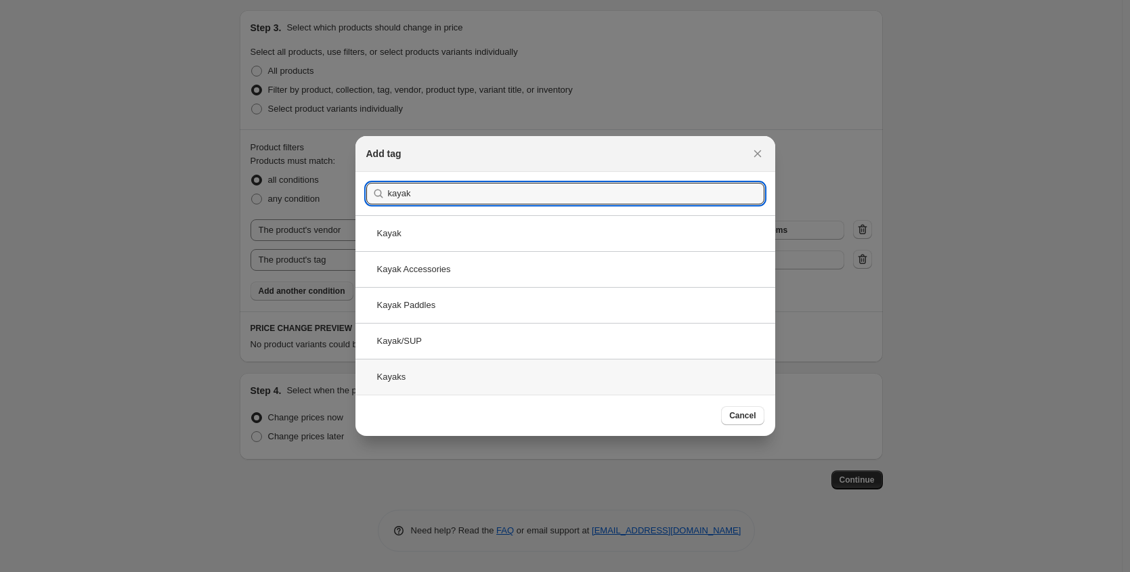
type input "kayak"
click at [434, 373] on div "Kayaks" at bounding box center [565, 377] width 420 height 36
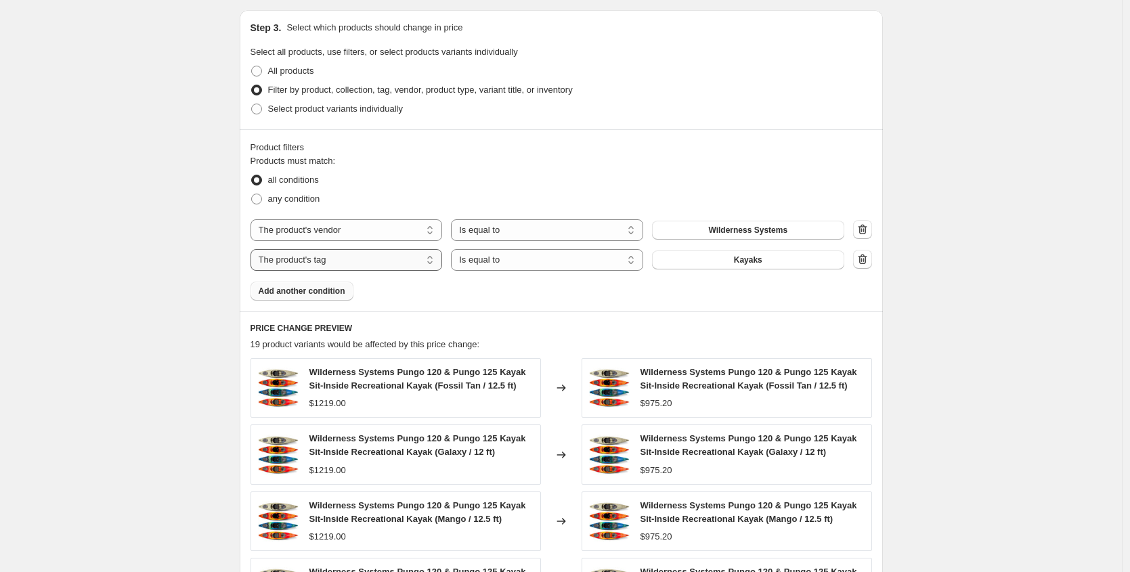
click at [357, 269] on select "The product The product's collection The product's tag The product's vendor The…" at bounding box center [346, 260] width 192 height 22
select select "vendor"
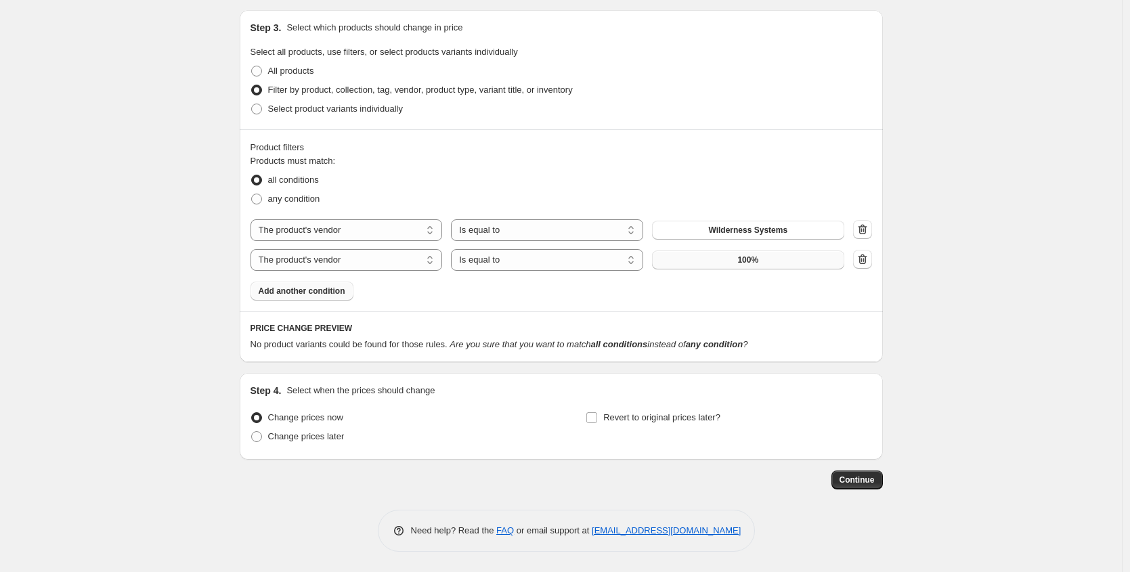
click at [733, 263] on button "100%" at bounding box center [748, 259] width 192 height 19
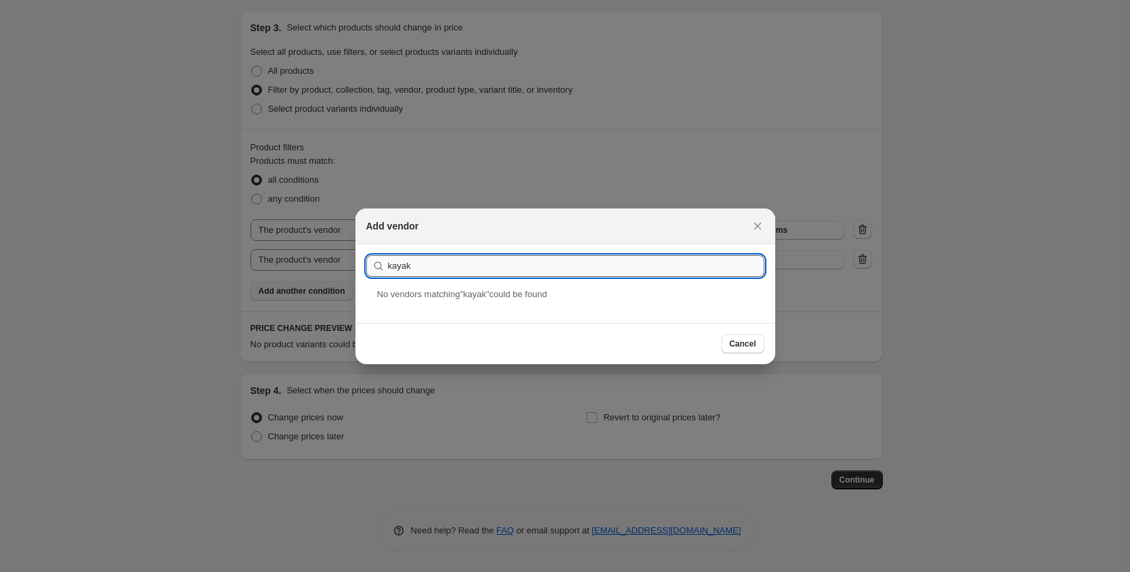
click at [462, 267] on input "kayak" at bounding box center [576, 266] width 376 height 22
type input "y"
type input "k"
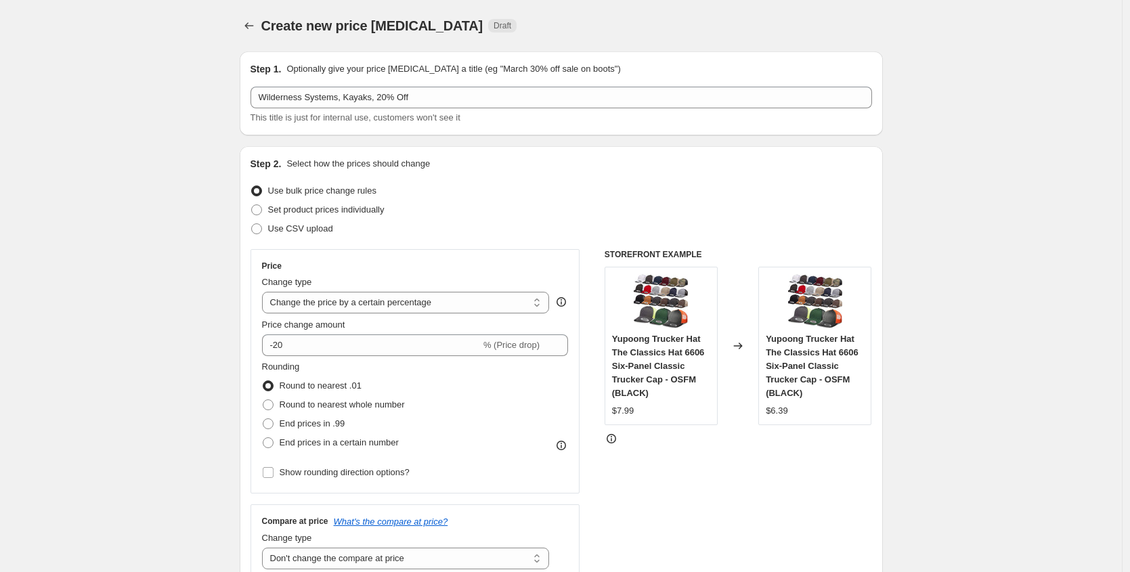
scroll to position [698, 0]
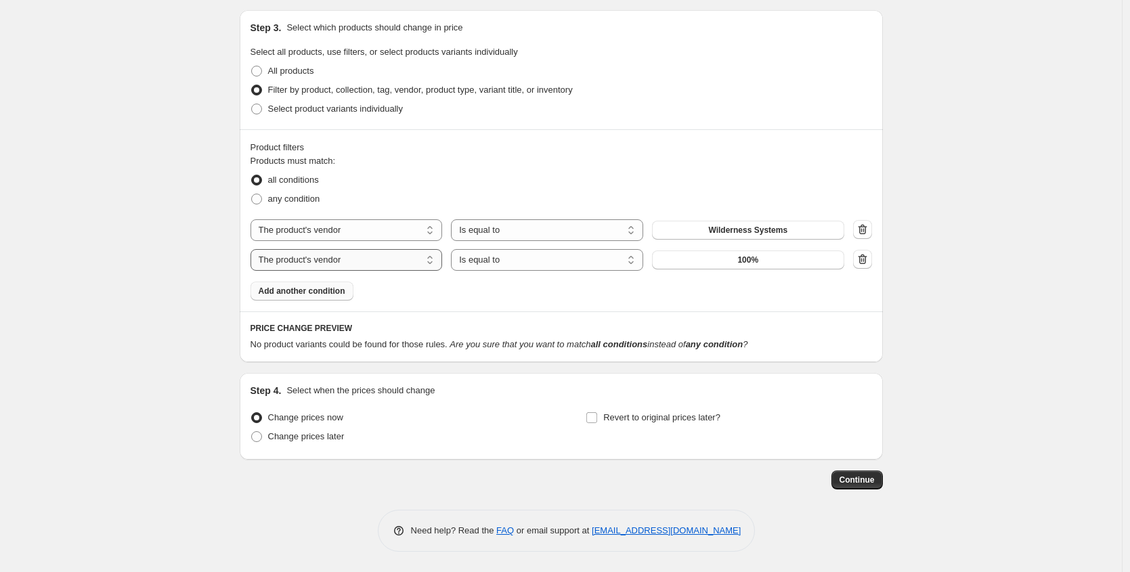
click at [398, 254] on select "The product The product's collection The product's tag The product's vendor The…" at bounding box center [346, 260] width 192 height 22
select select "product_type"
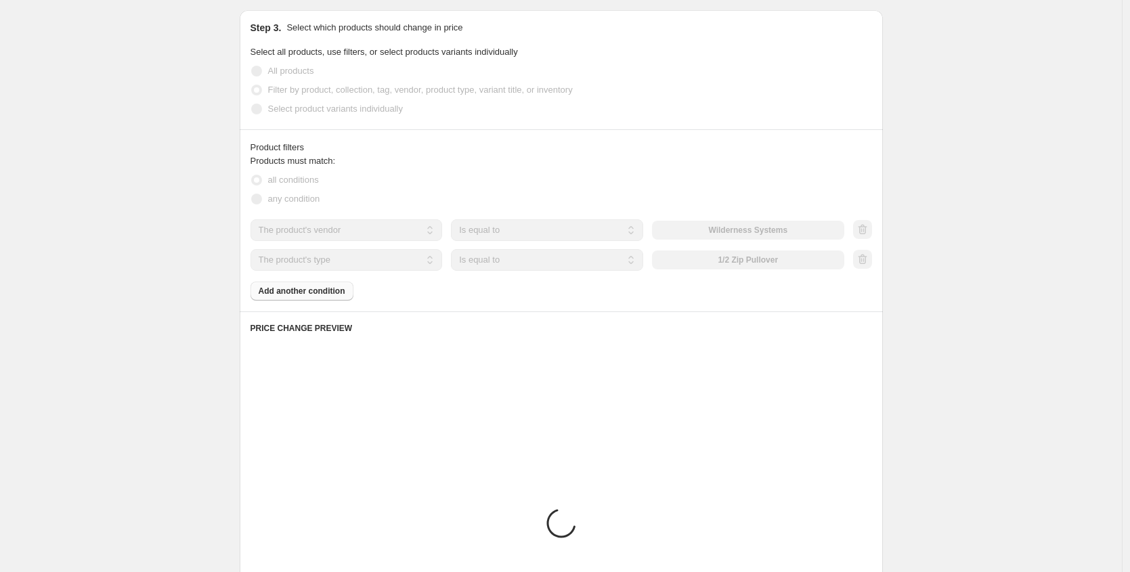
click at [722, 260] on div "1/2 Zip Pullover" at bounding box center [748, 259] width 192 height 19
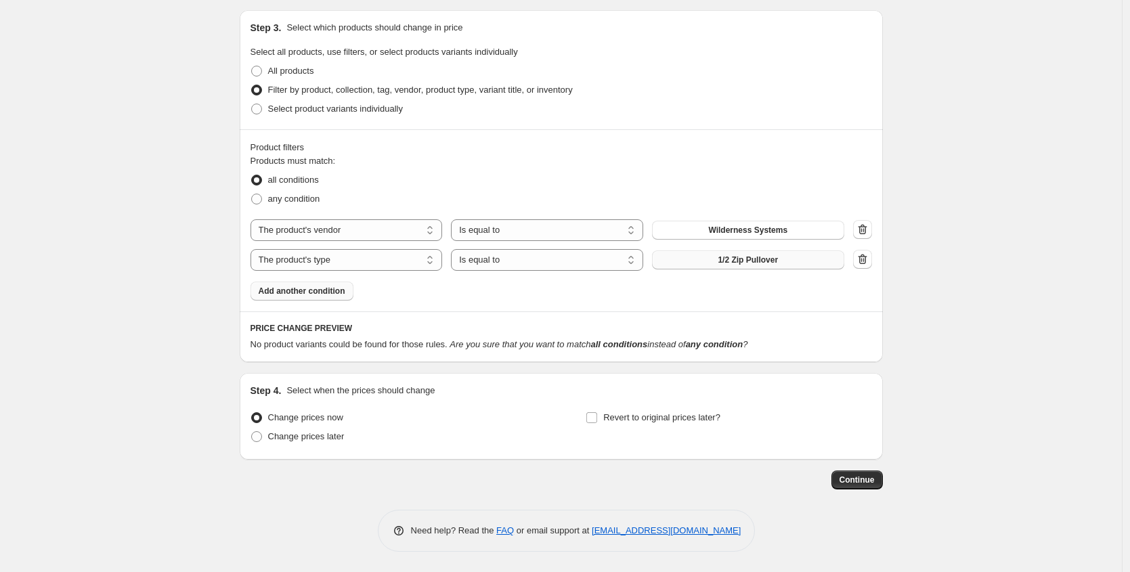
click at [726, 262] on span "1/2 Zip Pullover" at bounding box center [747, 259] width 60 height 11
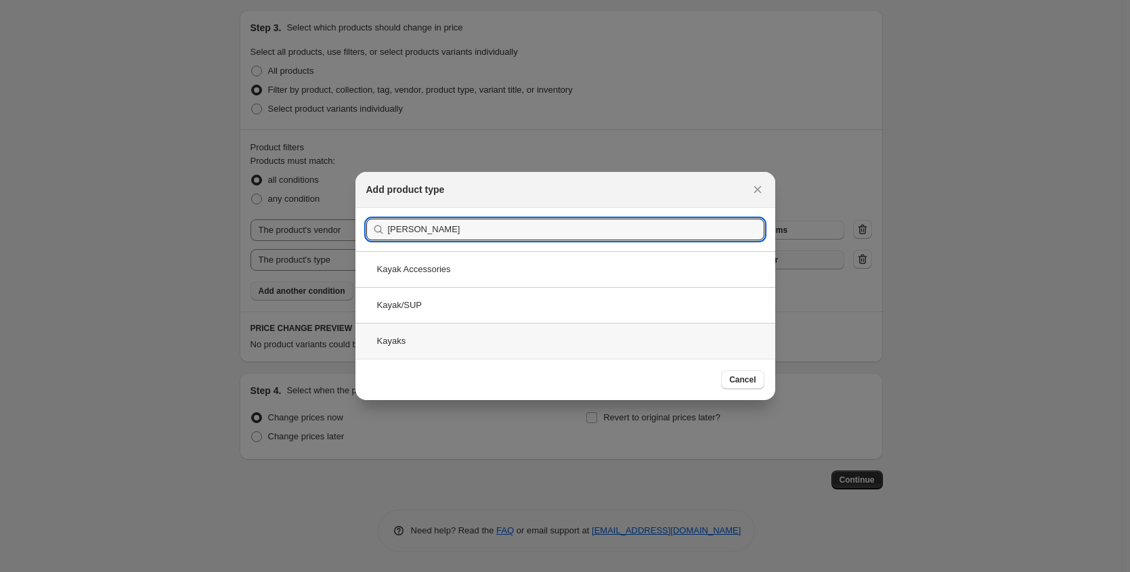
type input "kay"
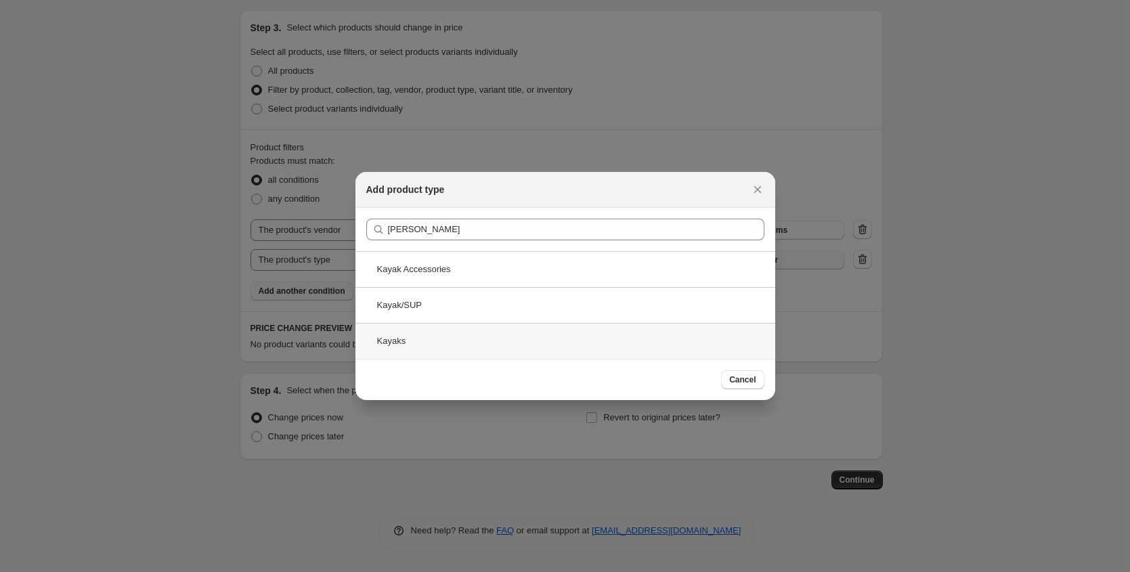
click at [448, 335] on div "Kayaks" at bounding box center [565, 341] width 420 height 36
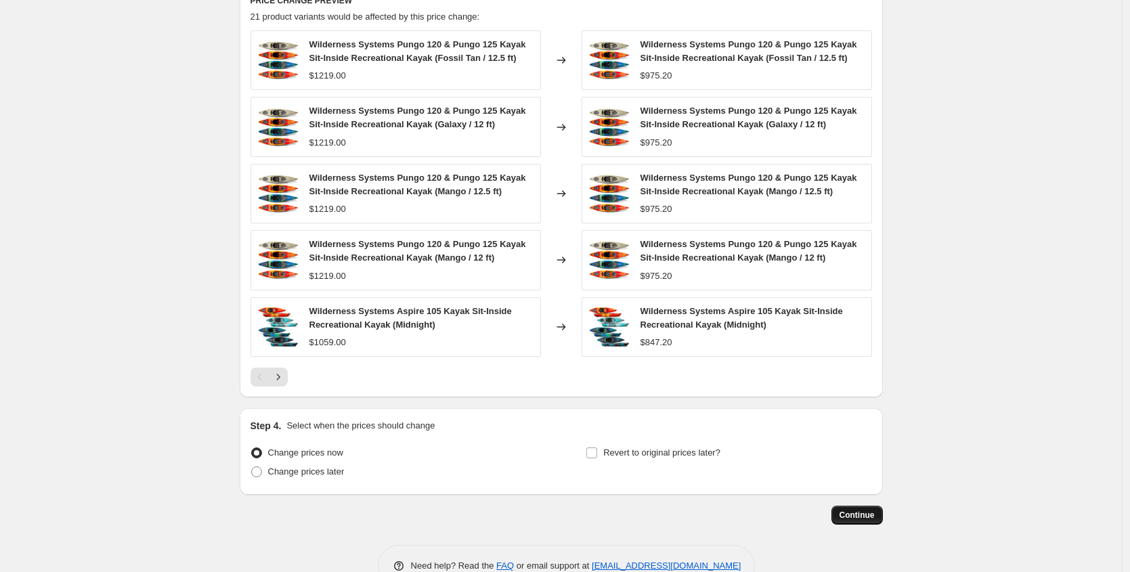
scroll to position [1061, 0]
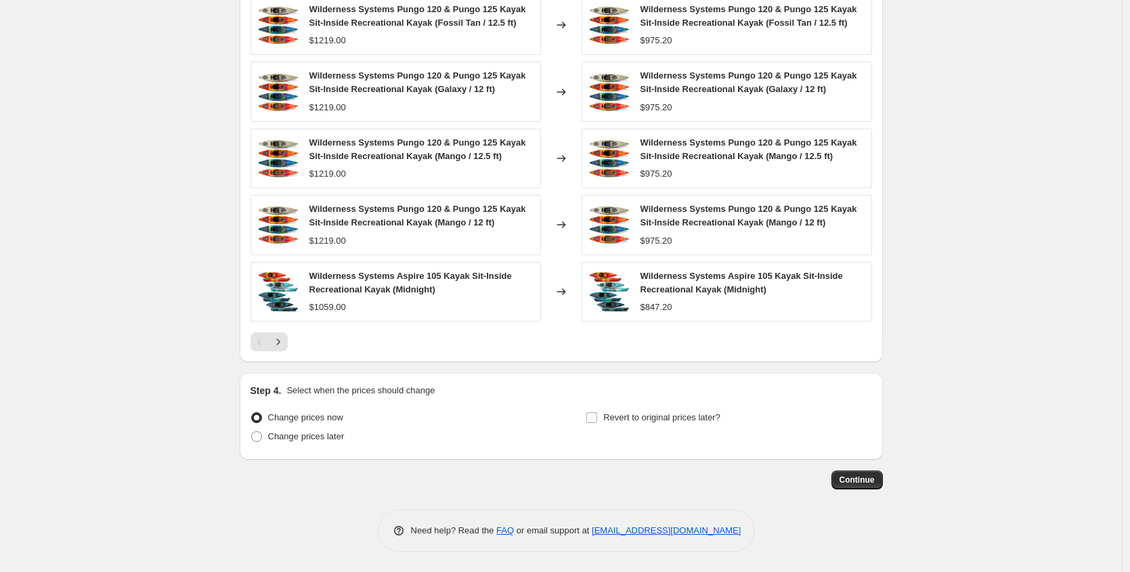
click at [870, 480] on span "Continue" at bounding box center [856, 479] width 35 height 11
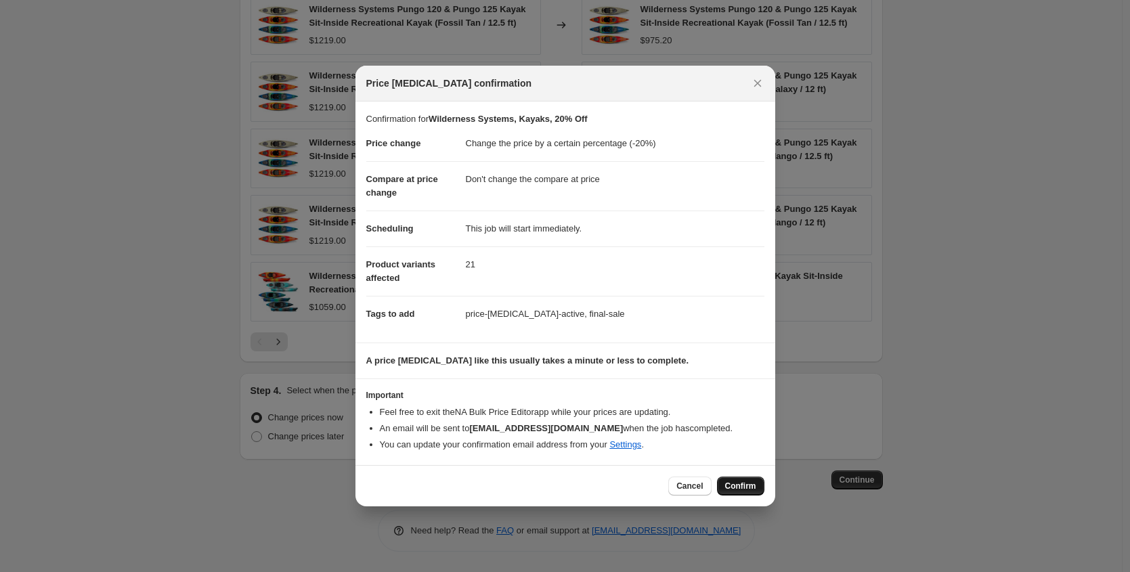
click at [744, 483] on span "Confirm" at bounding box center [740, 486] width 31 height 11
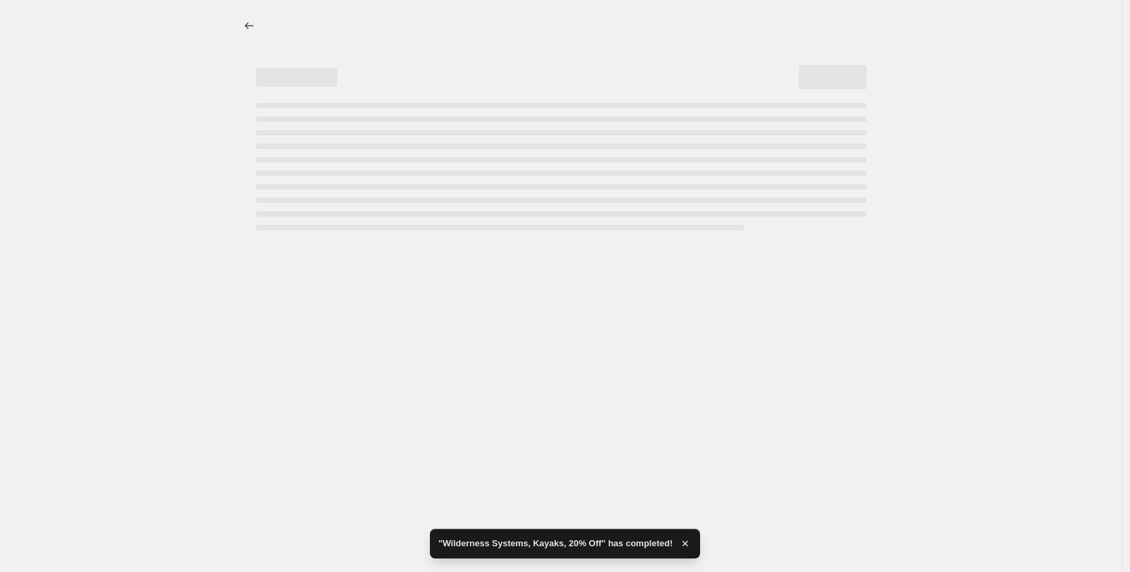
select select "percentage"
select select "no_change"
select select "vendor"
select select "product_type"
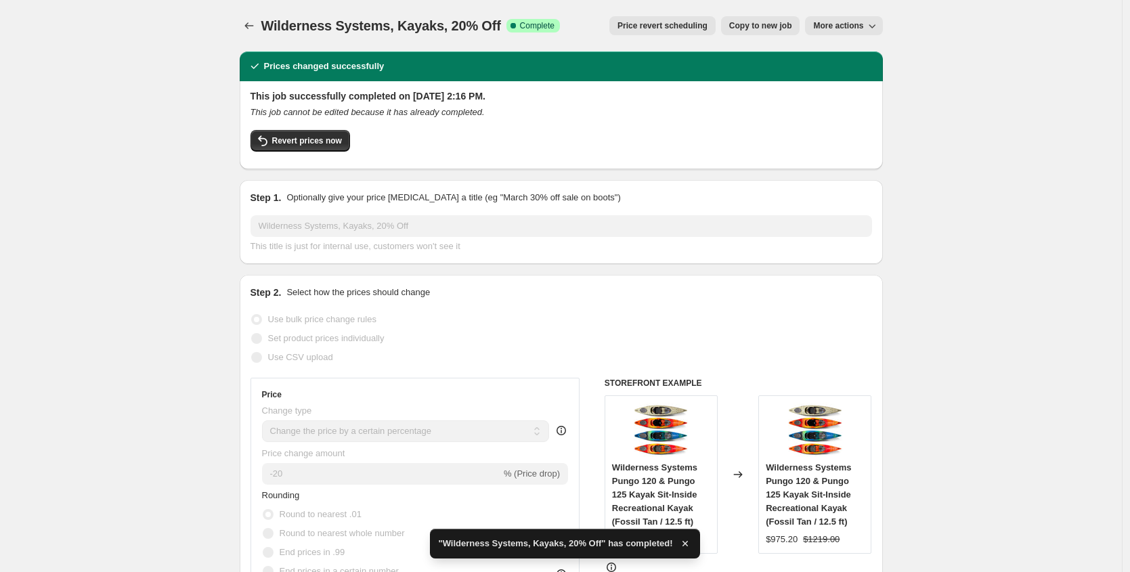
click at [778, 27] on span "Copy to new job" at bounding box center [760, 25] width 63 height 11
select select "percentage"
select select "no_change"
select select "vendor"
select select "product_type"
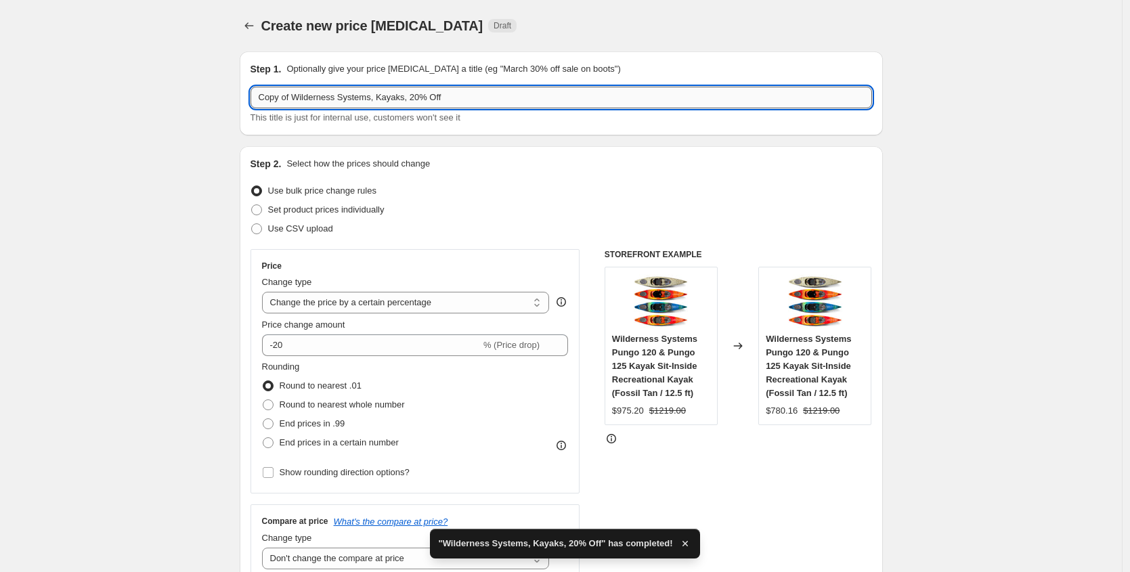
drag, startPoint x: 381, startPoint y: 98, endPoint x: 254, endPoint y: 102, distance: 126.6
click at [254, 102] on input "Copy of Wilderness Systems, Kayaks, 20% Off" at bounding box center [560, 98] width 621 height 22
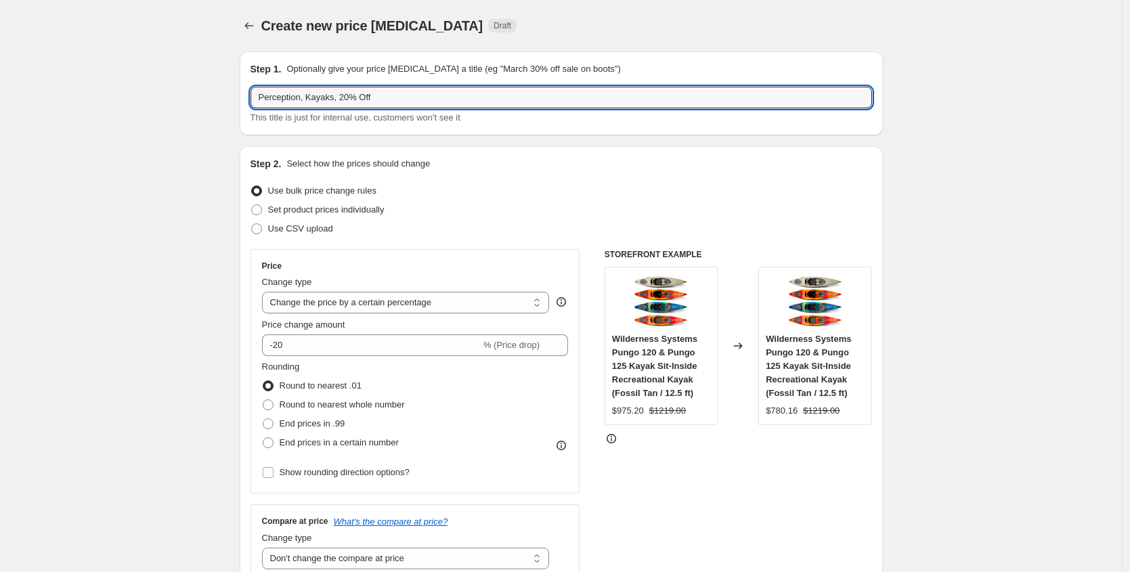
type input "Perception, Kayaks, 20% Off"
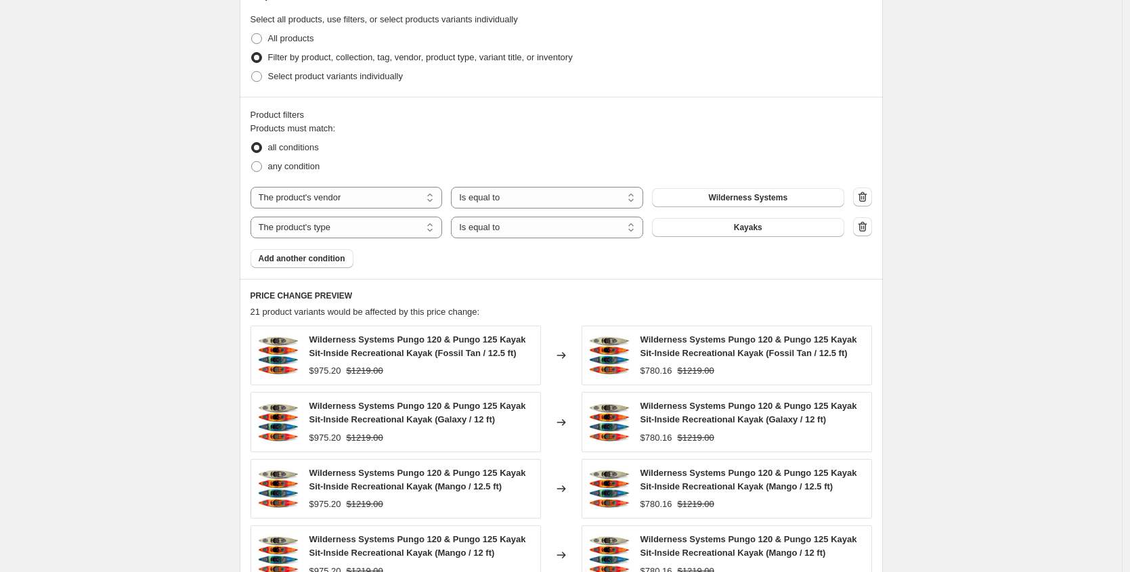
scroll to position [747, 0]
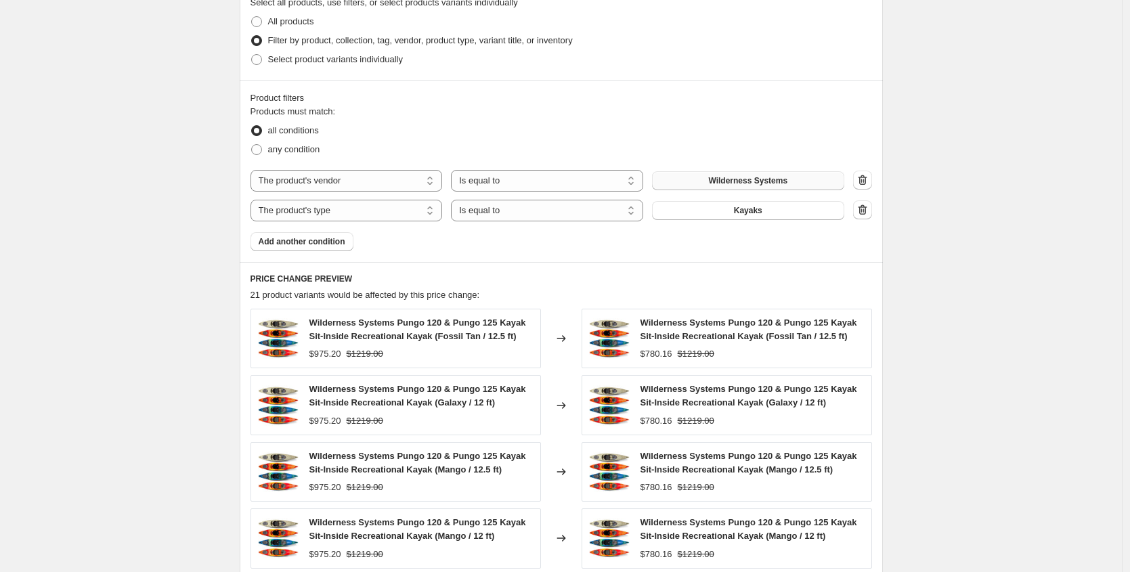
click at [774, 178] on span "Wilderness Systems" at bounding box center [747, 180] width 79 height 11
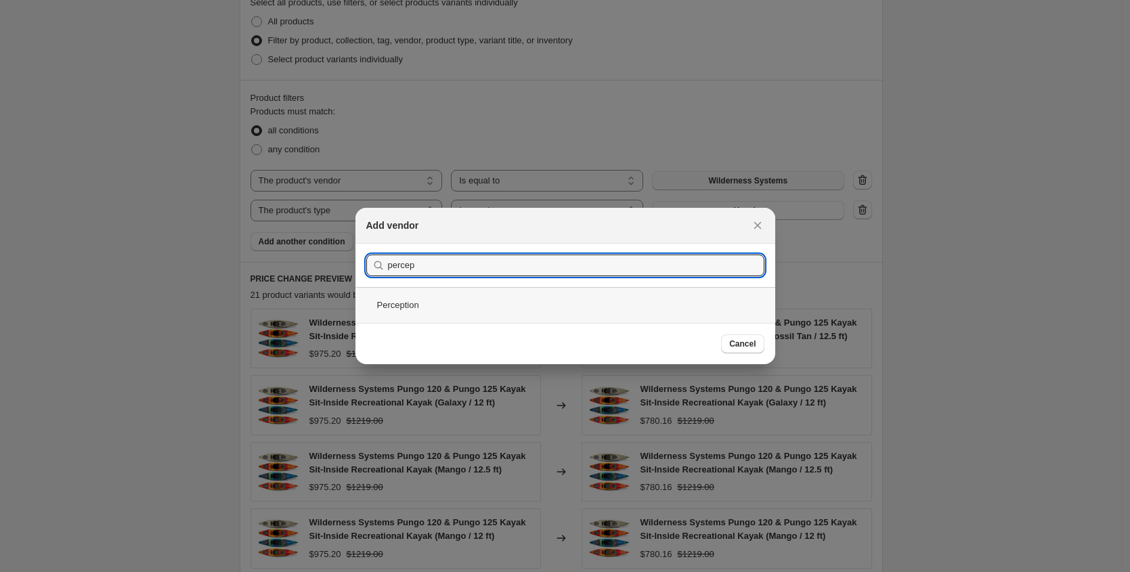
type input "percep"
click at [443, 314] on div "Perception" at bounding box center [565, 305] width 420 height 36
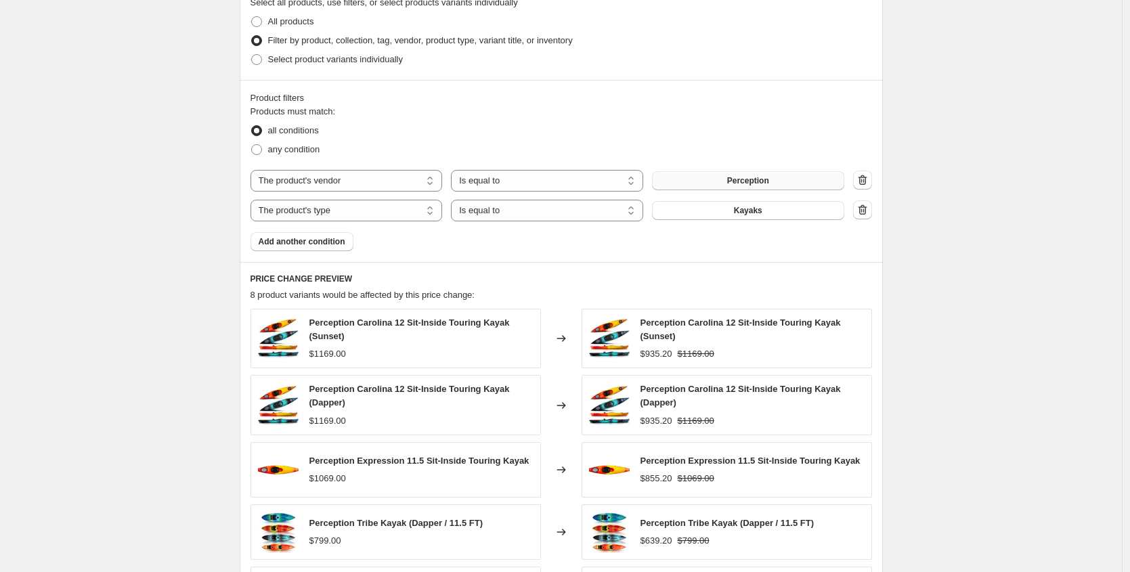
click at [196, 332] on div "Create new price change job. This page is ready Create new price change job Dra…" at bounding box center [560, 63] width 1121 height 1620
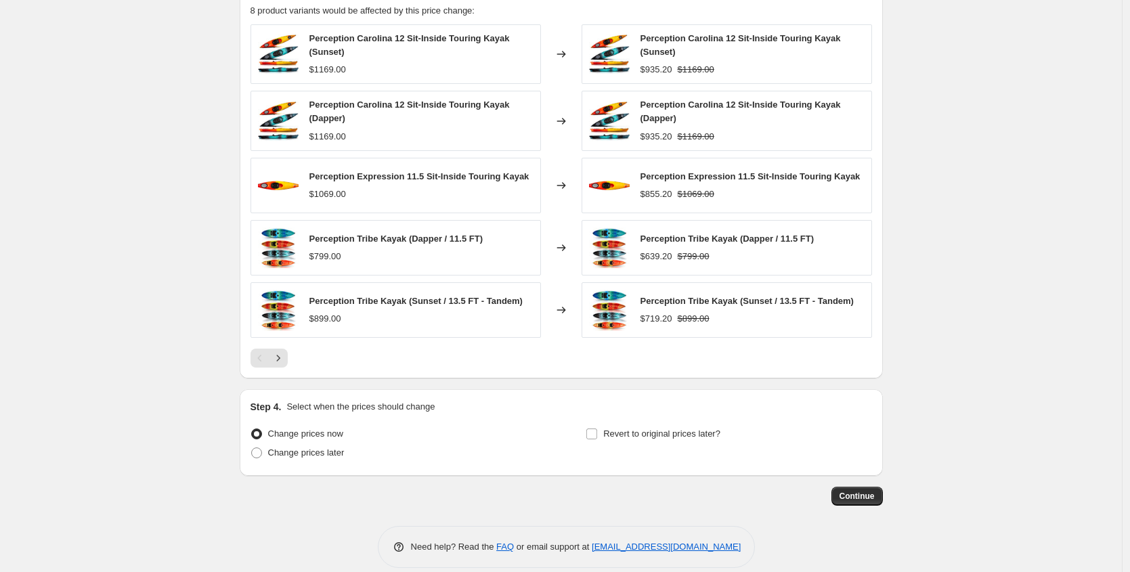
scroll to position [1048, 0]
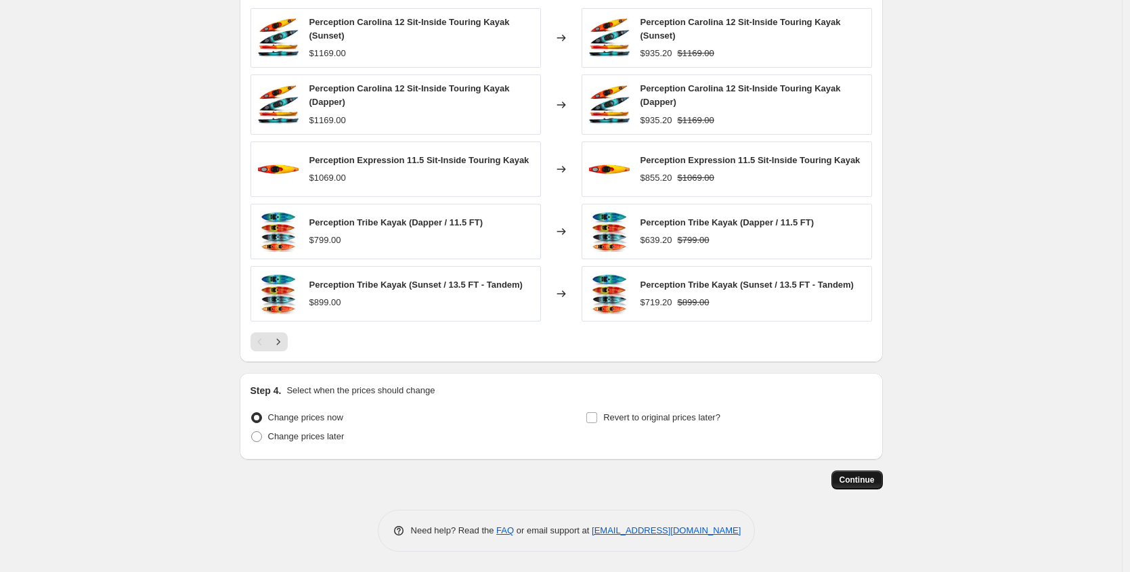
drag, startPoint x: 855, startPoint y: 490, endPoint x: 872, endPoint y: 477, distance: 20.7
click at [873, 475] on span "Continue" at bounding box center [856, 479] width 35 height 11
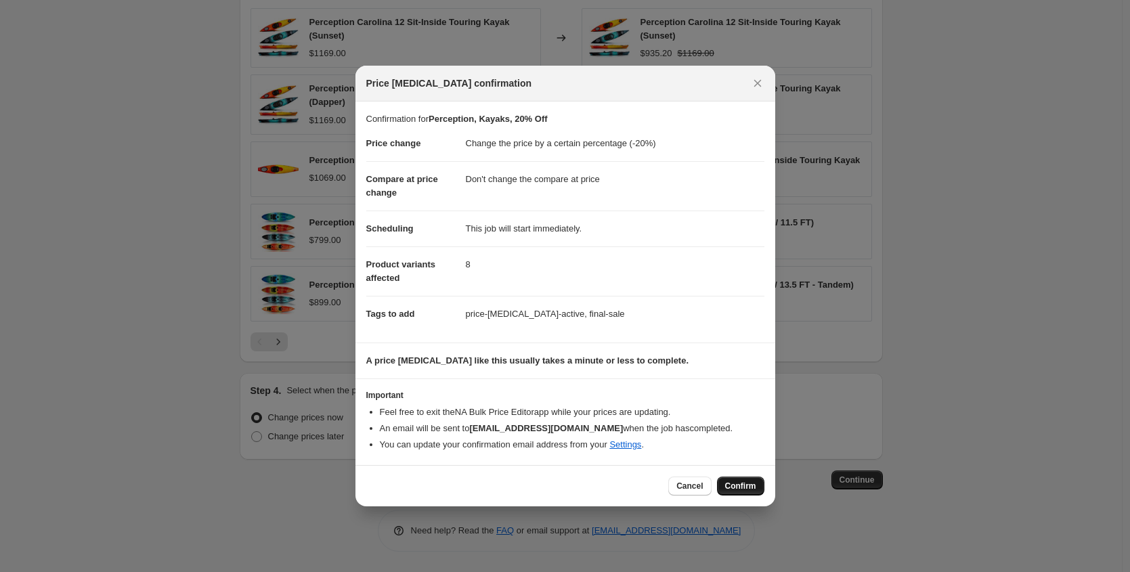
click at [731, 487] on span "Confirm" at bounding box center [740, 486] width 31 height 11
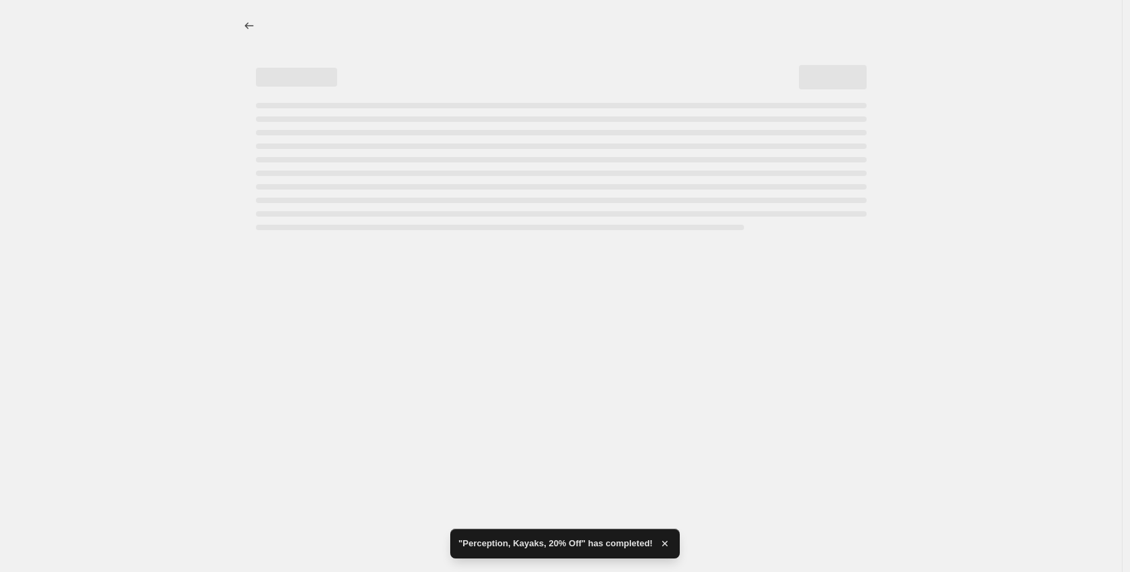
select select "percentage"
select select "no_change"
select select "vendor"
select select "product_type"
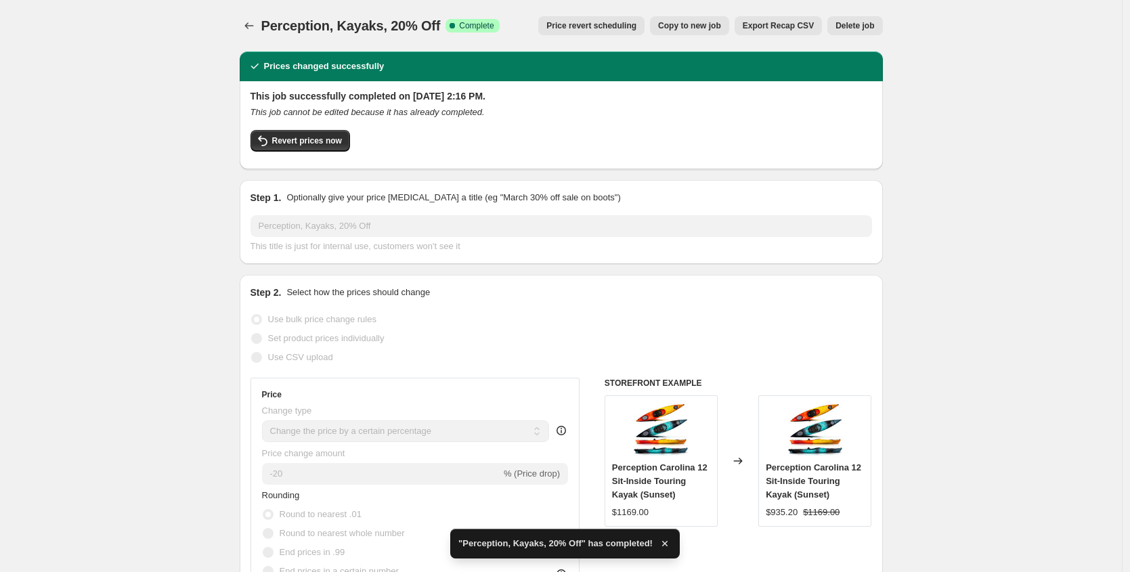
click at [695, 25] on span "Copy to new job" at bounding box center [689, 25] width 63 height 11
select select "percentage"
select select "no_change"
select select "vendor"
select select "product_type"
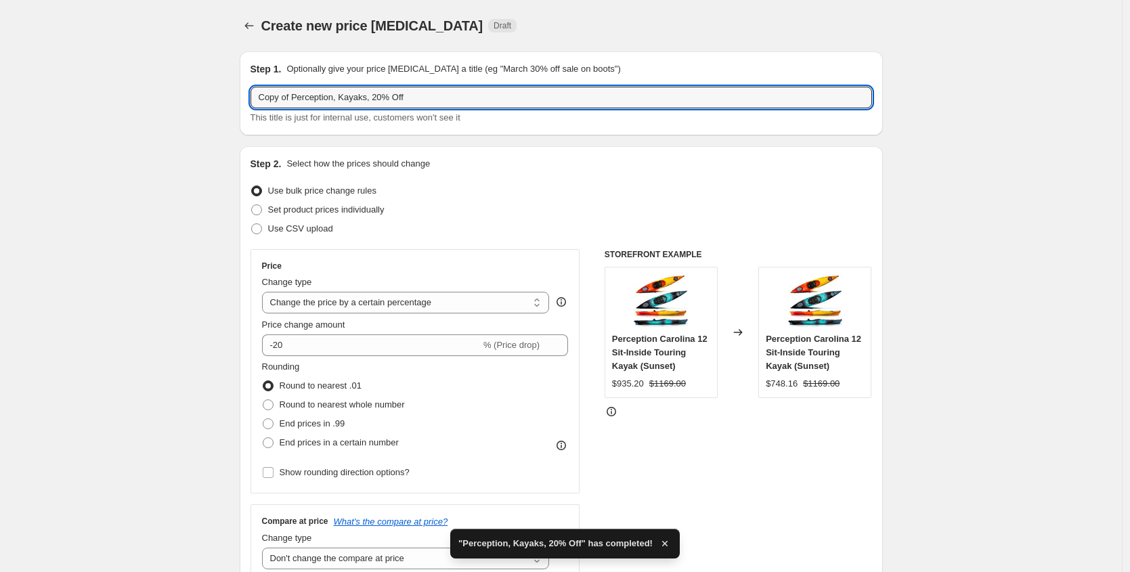
drag, startPoint x: 332, startPoint y: 98, endPoint x: 236, endPoint y: 93, distance: 95.5
type input "Dagger, Kayaks, 20% Off"
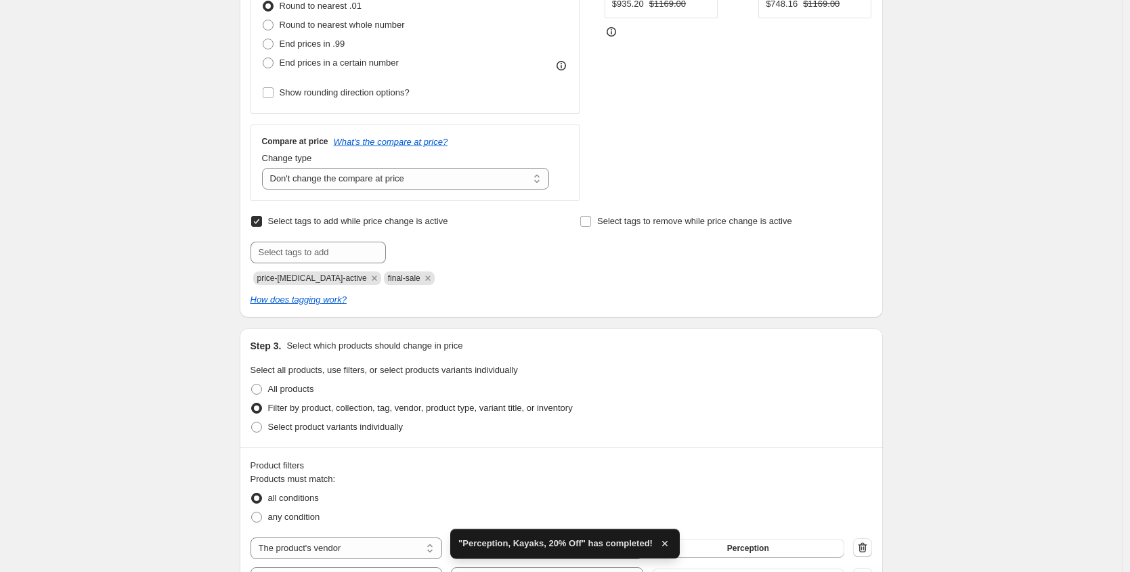
scroll to position [782, 0]
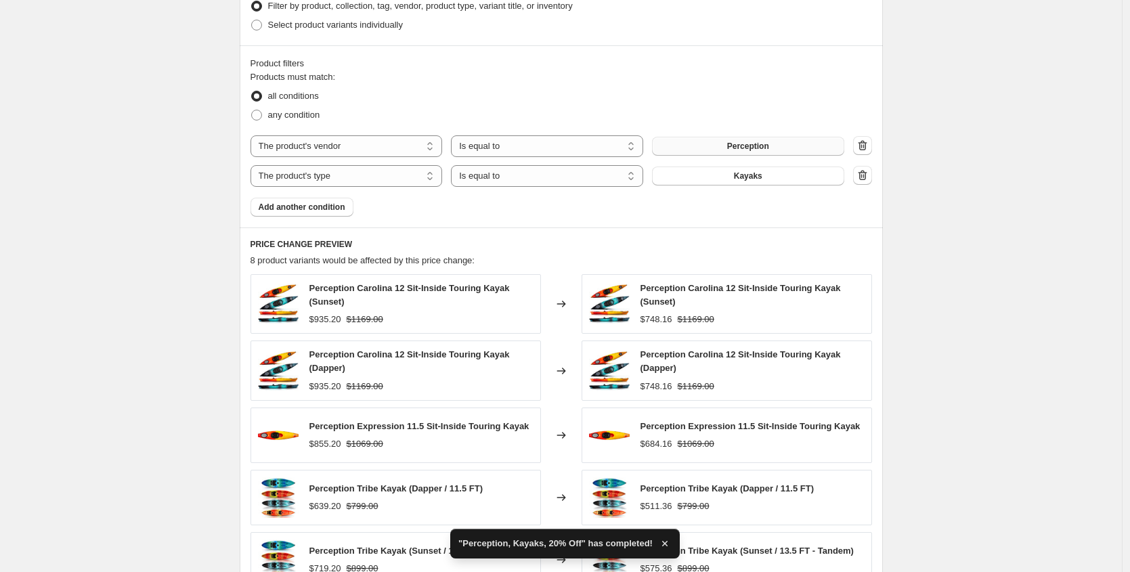
click at [767, 141] on span "Perception" at bounding box center [748, 146] width 42 height 11
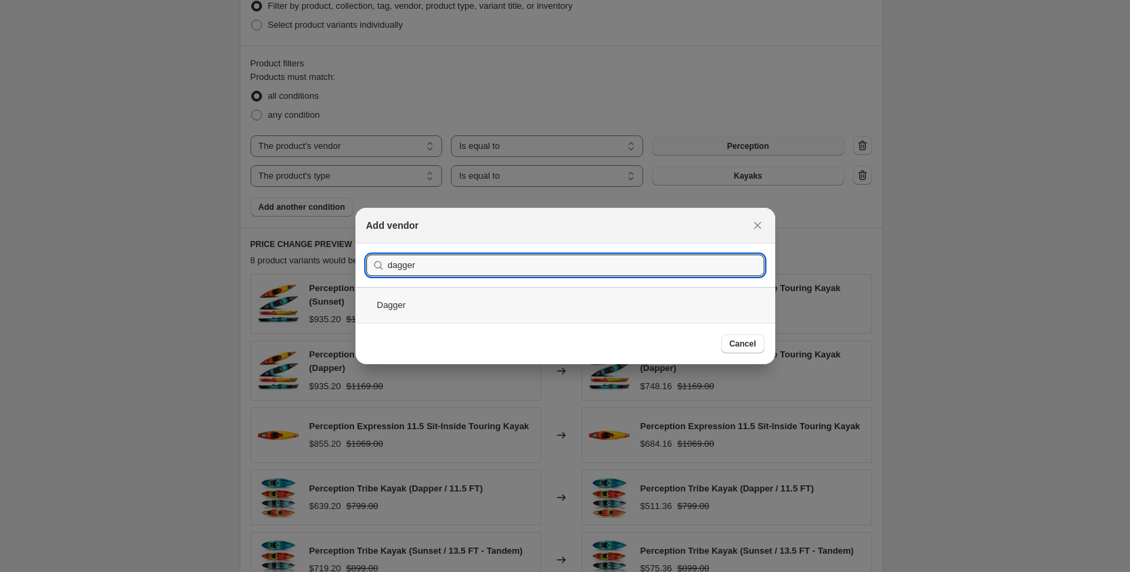
type input "dagger"
click at [412, 305] on div "Dagger" at bounding box center [565, 305] width 420 height 36
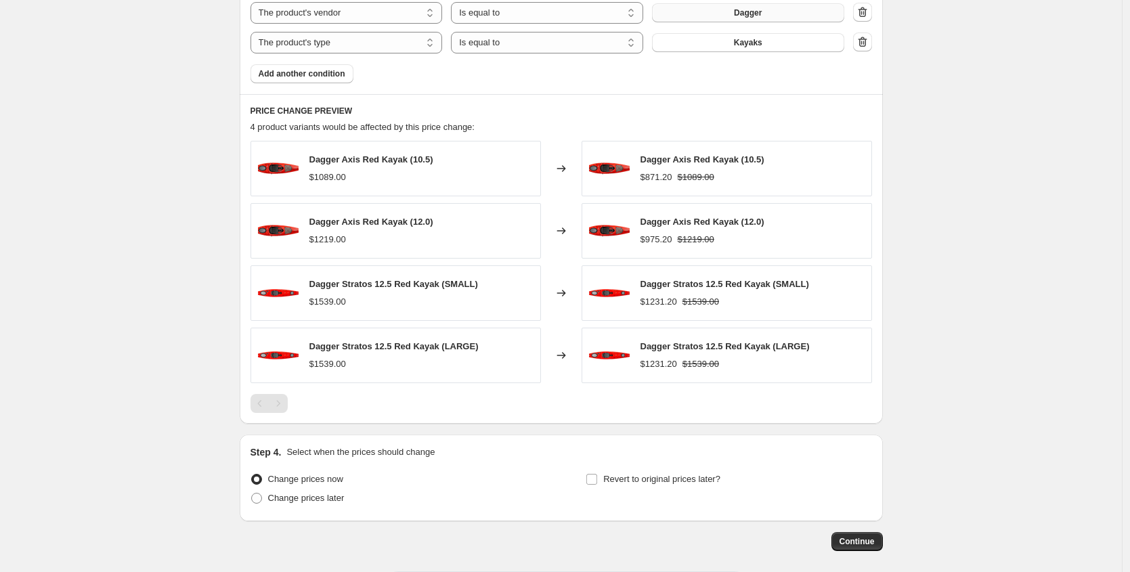
scroll to position [977, 0]
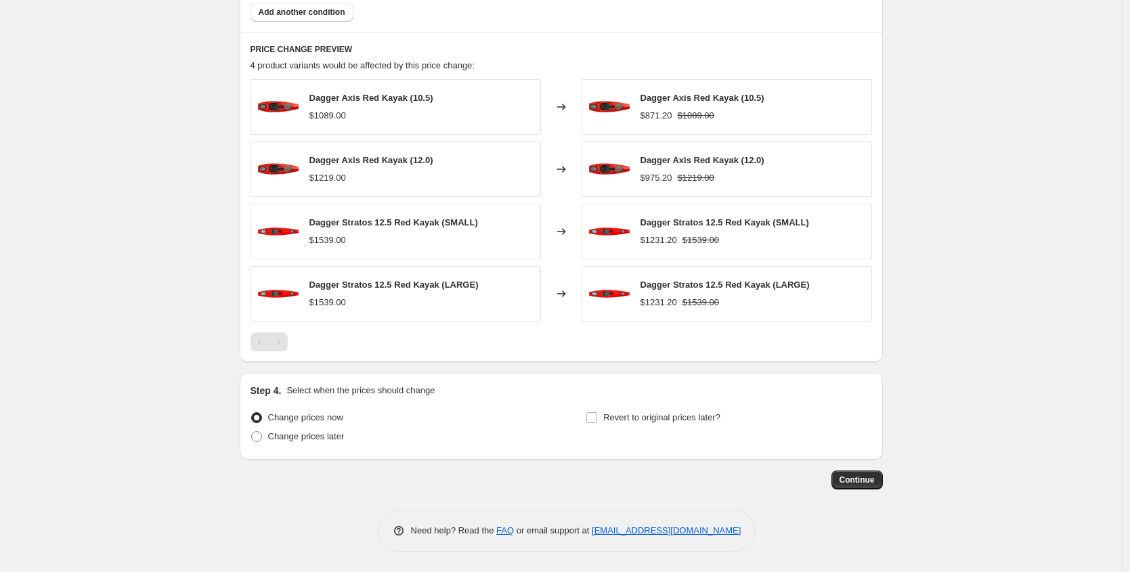
drag, startPoint x: 985, startPoint y: 435, endPoint x: 926, endPoint y: 472, distance: 69.3
click at [870, 478] on span "Continue" at bounding box center [856, 479] width 35 height 11
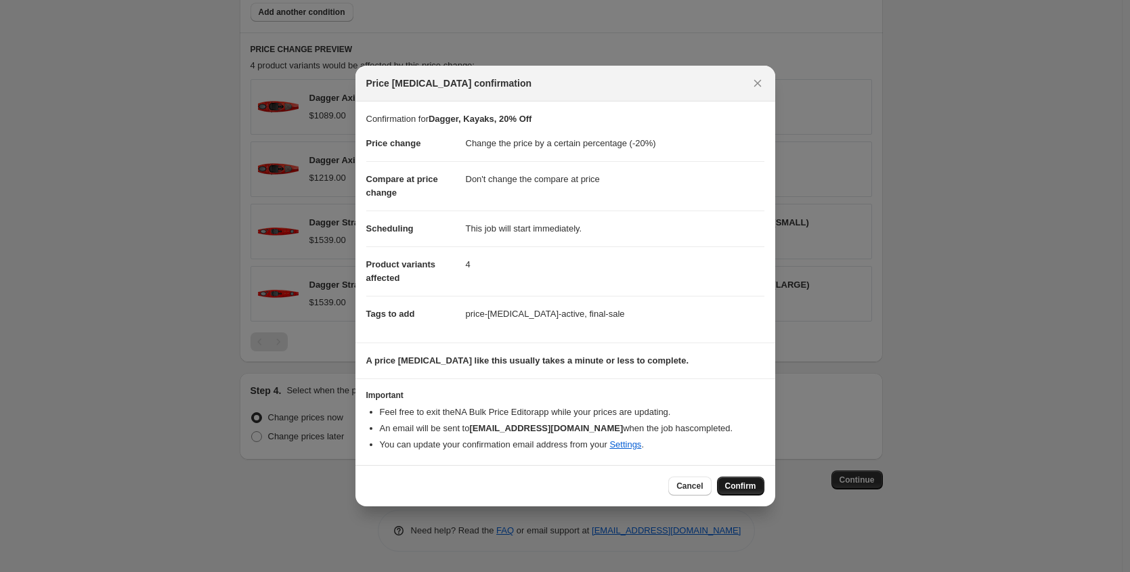
click at [744, 485] on span "Confirm" at bounding box center [740, 486] width 31 height 11
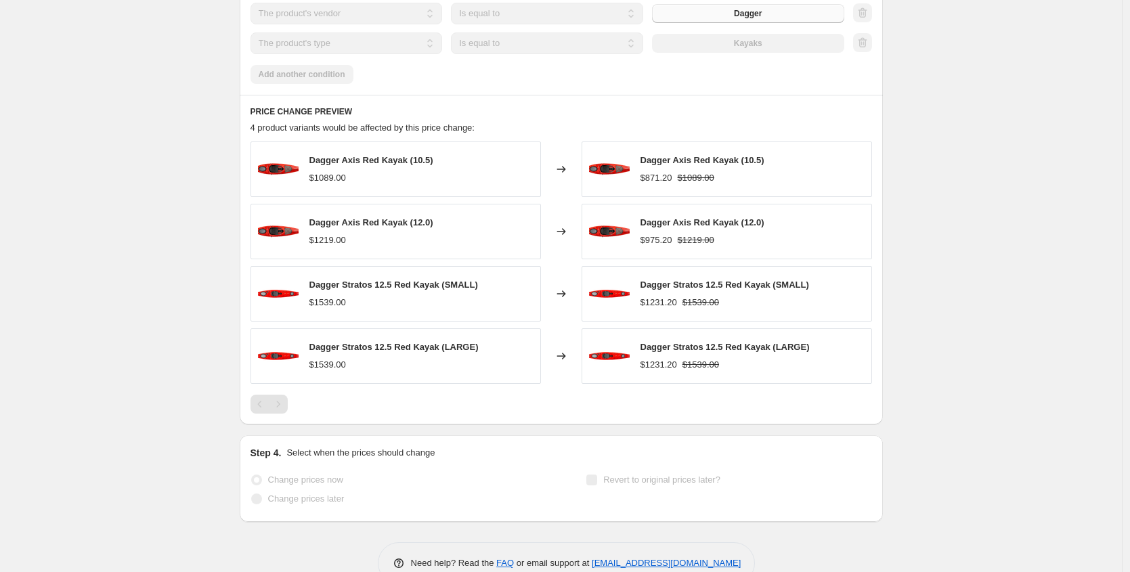
select select "percentage"
select select "no_change"
select select "vendor"
select select "product_type"
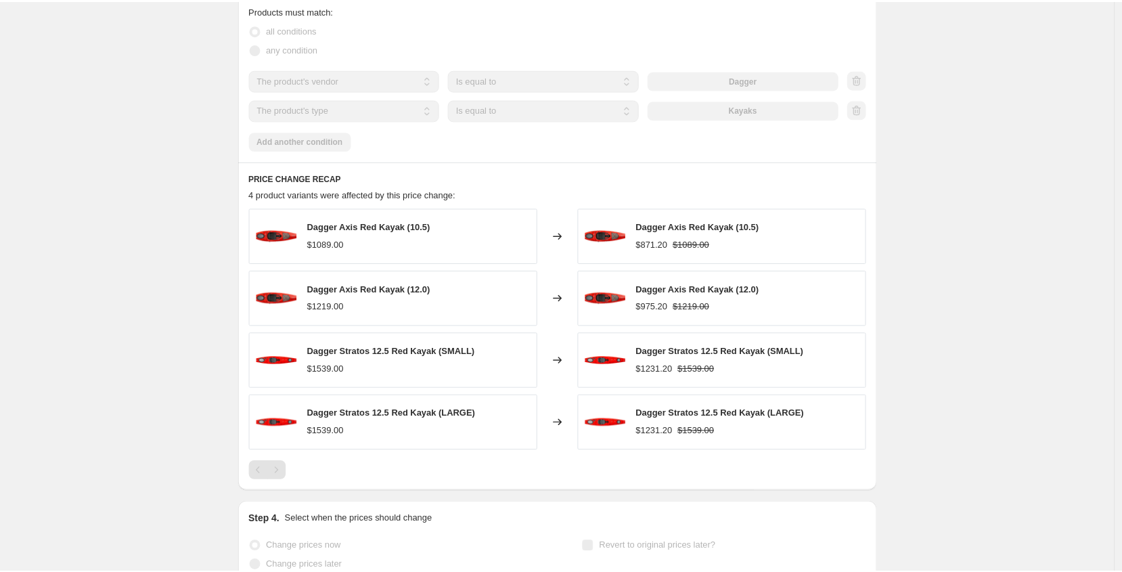
scroll to position [0, 0]
